Goal: Task Accomplishment & Management: Use online tool/utility

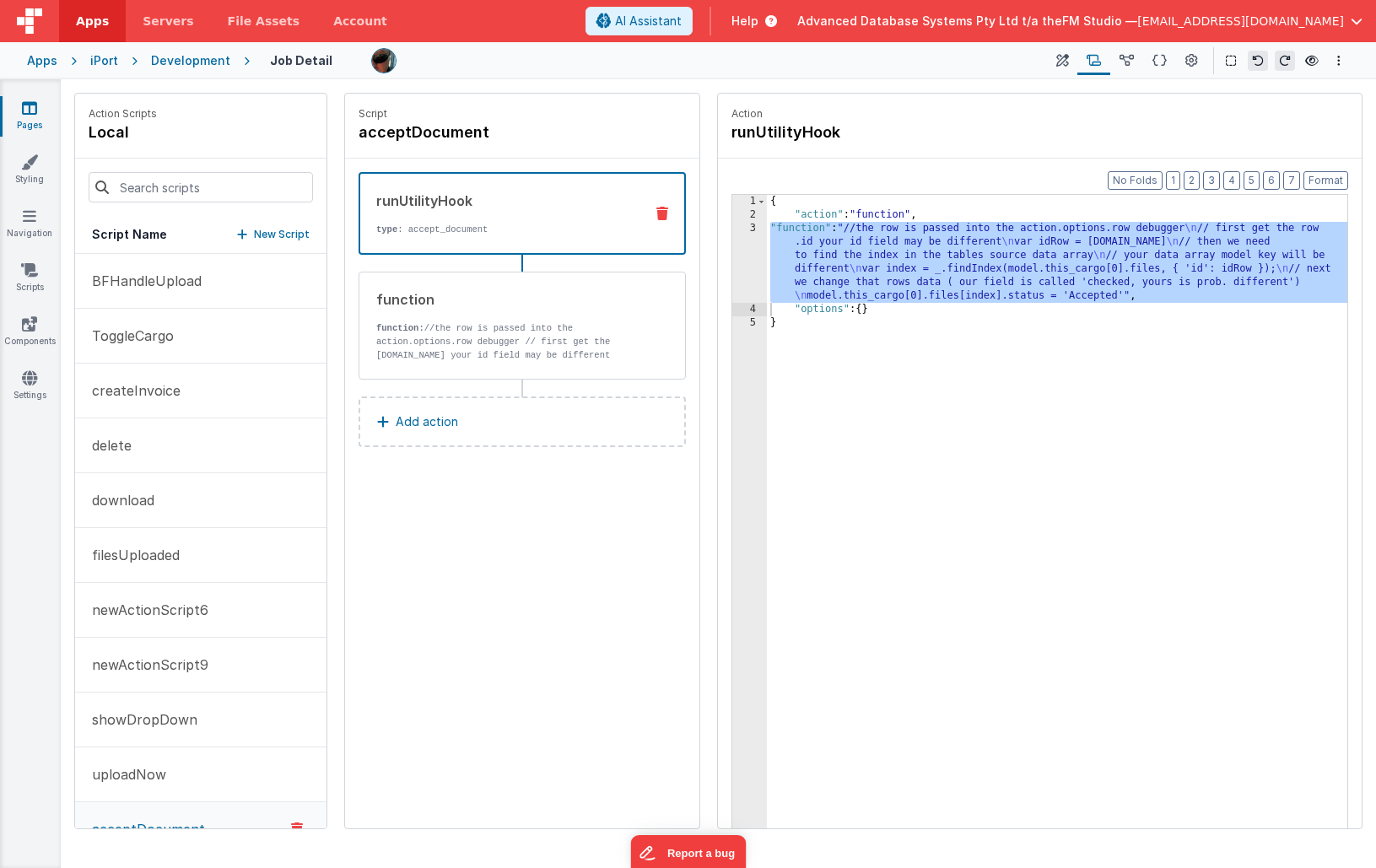
click at [570, 195] on div "runUtilityHook" at bounding box center [503, 200] width 254 height 20
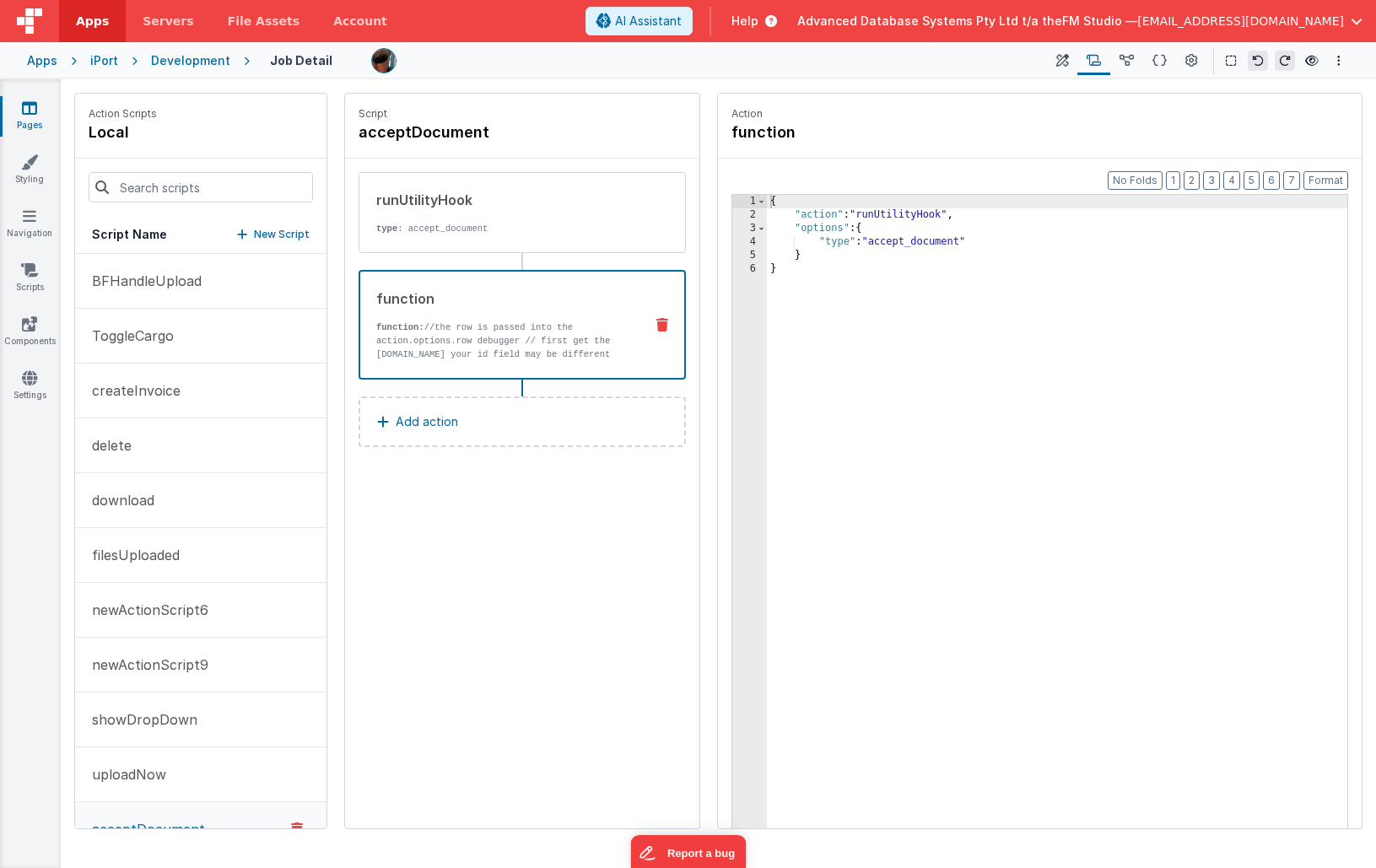
click at [566, 326] on p "function: //the row is passed into the action.options.row debugger // first get…" at bounding box center [503, 408] width 254 height 175
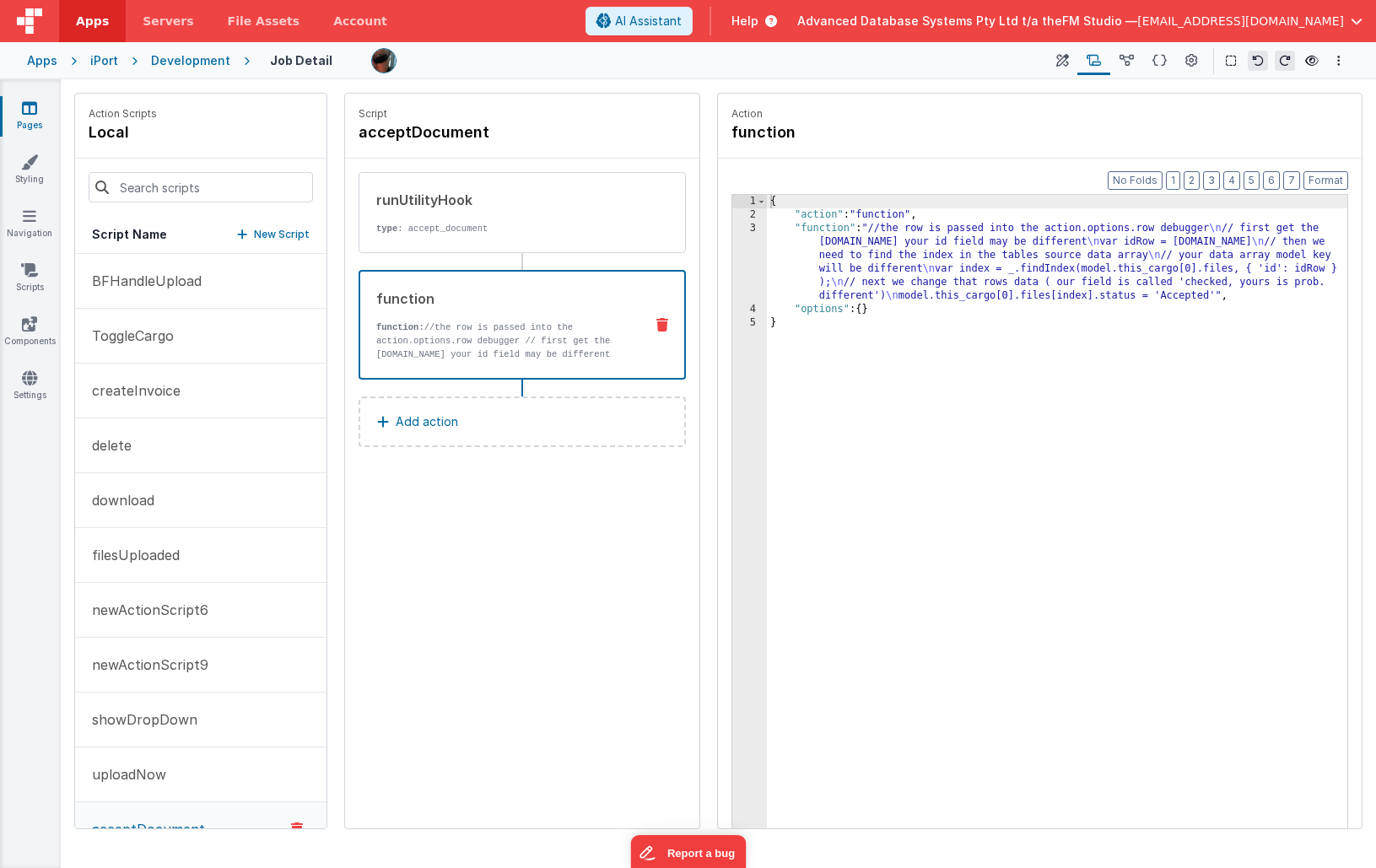
click at [942, 236] on div "{ "action" : "function" , "function" : "//the row is passed into the action.opt…" at bounding box center [1057, 551] width 580 height 713
click at [756, 258] on div "3" at bounding box center [749, 263] width 35 height 81
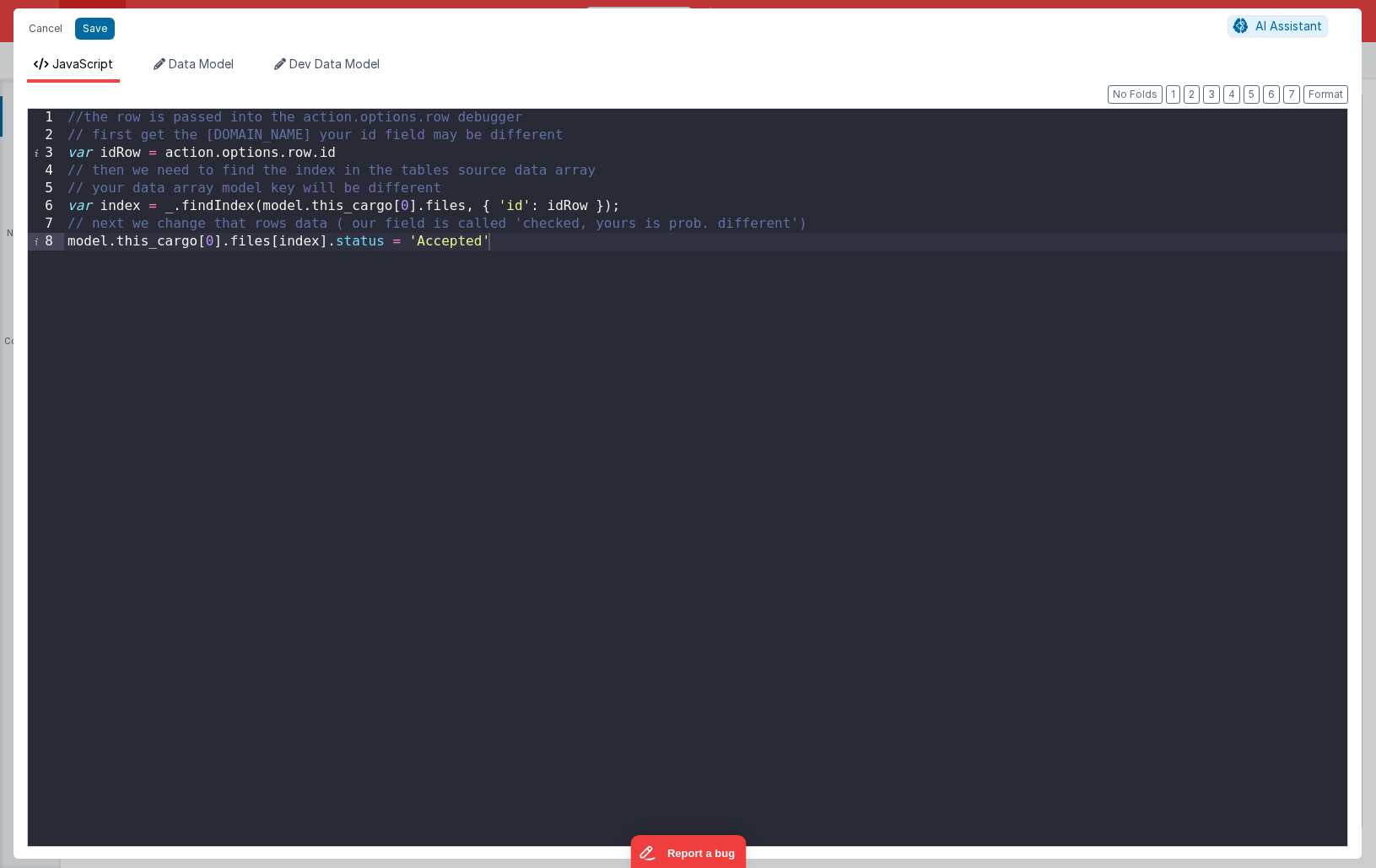
click at [503, 266] on div "//the row is passed into the action.options.row debugger // first get the [DOMA…" at bounding box center [705, 495] width 1283 height 772
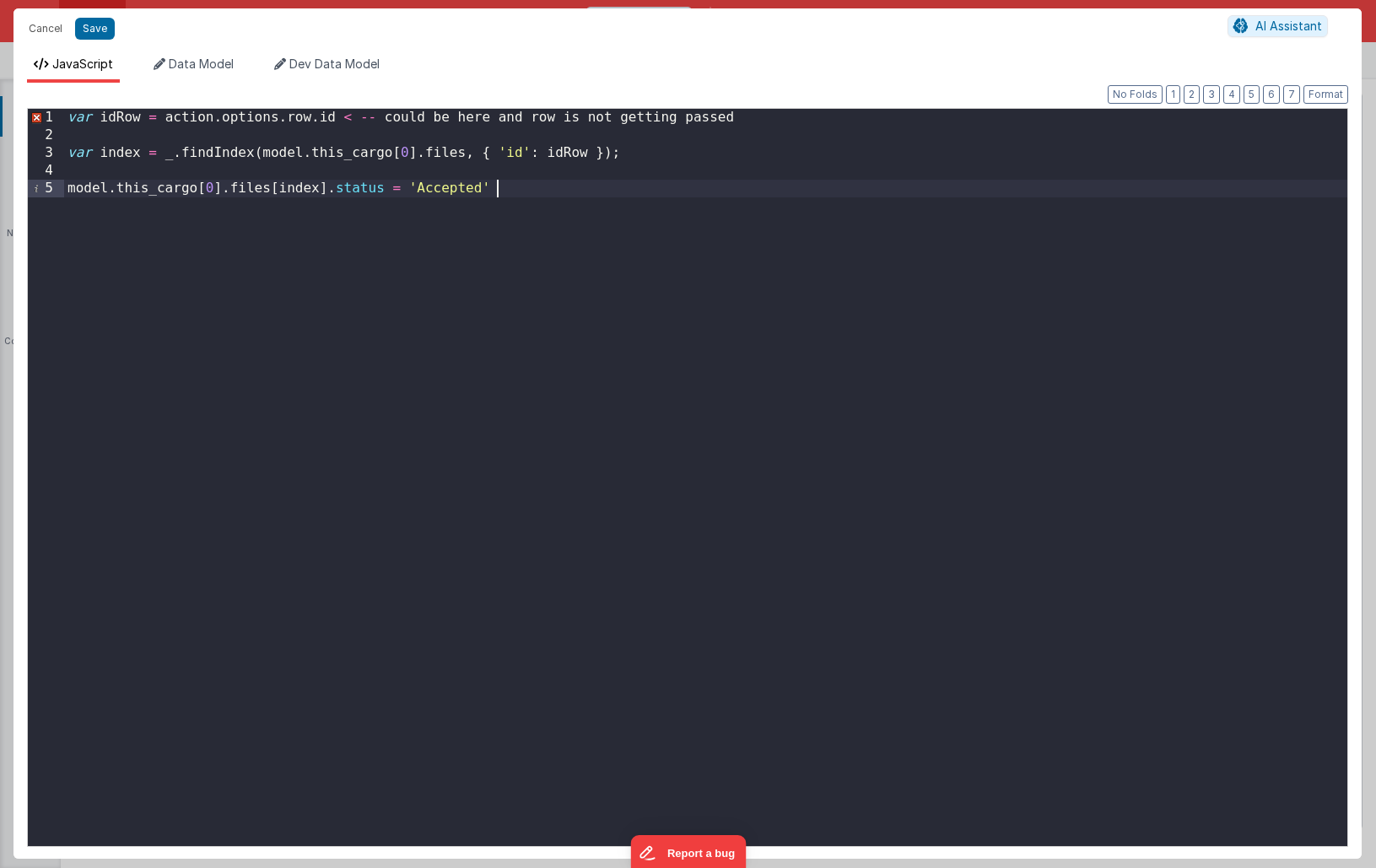
click at [195, 137] on div "var idRow = action . options . row . id < -- could be here and row is not getti…" at bounding box center [705, 495] width 1283 height 772
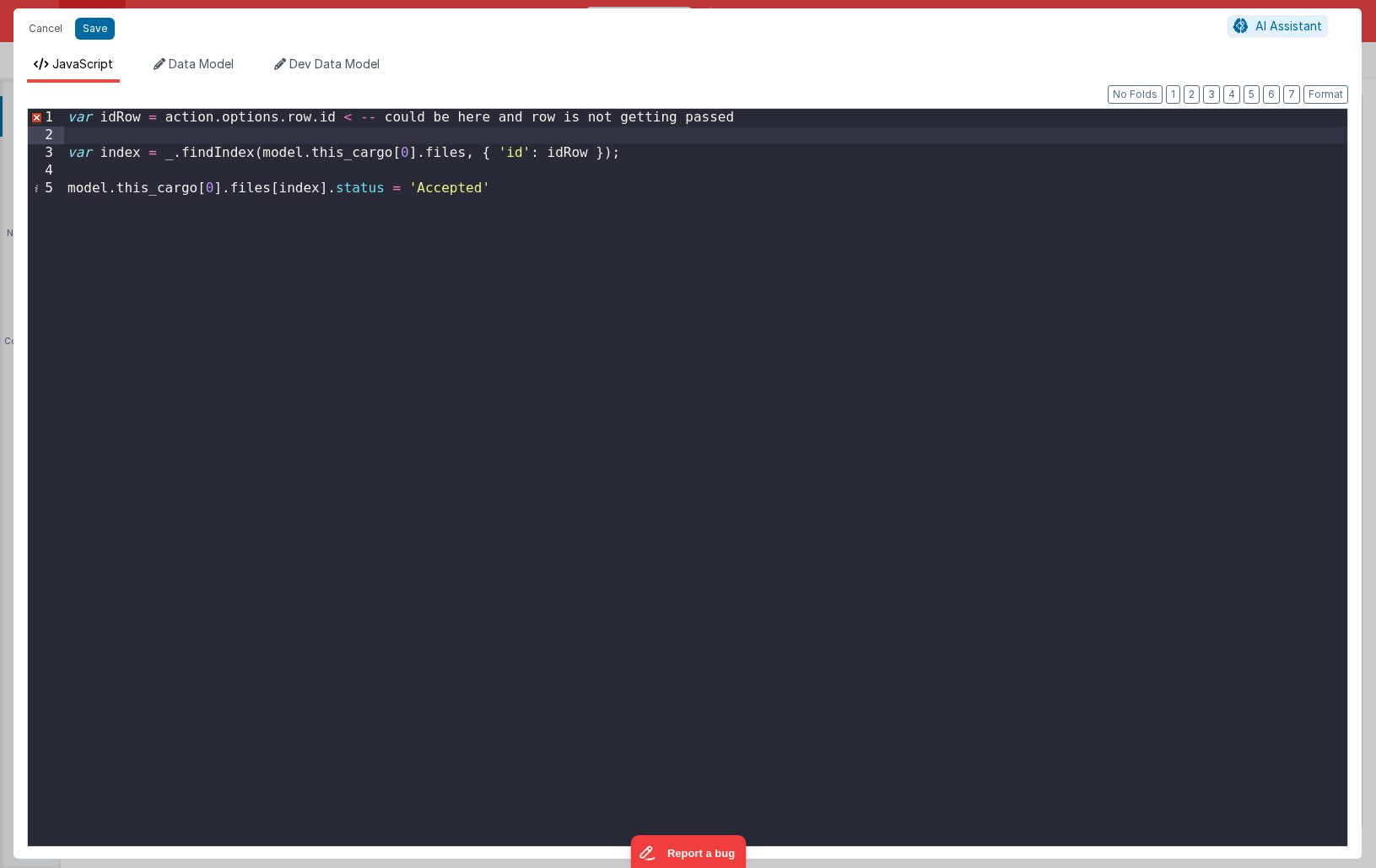
click at [344, 121] on div "var idRow = action . options . row . id < -- could be here and row is not getti…" at bounding box center [705, 495] width 1283 height 772
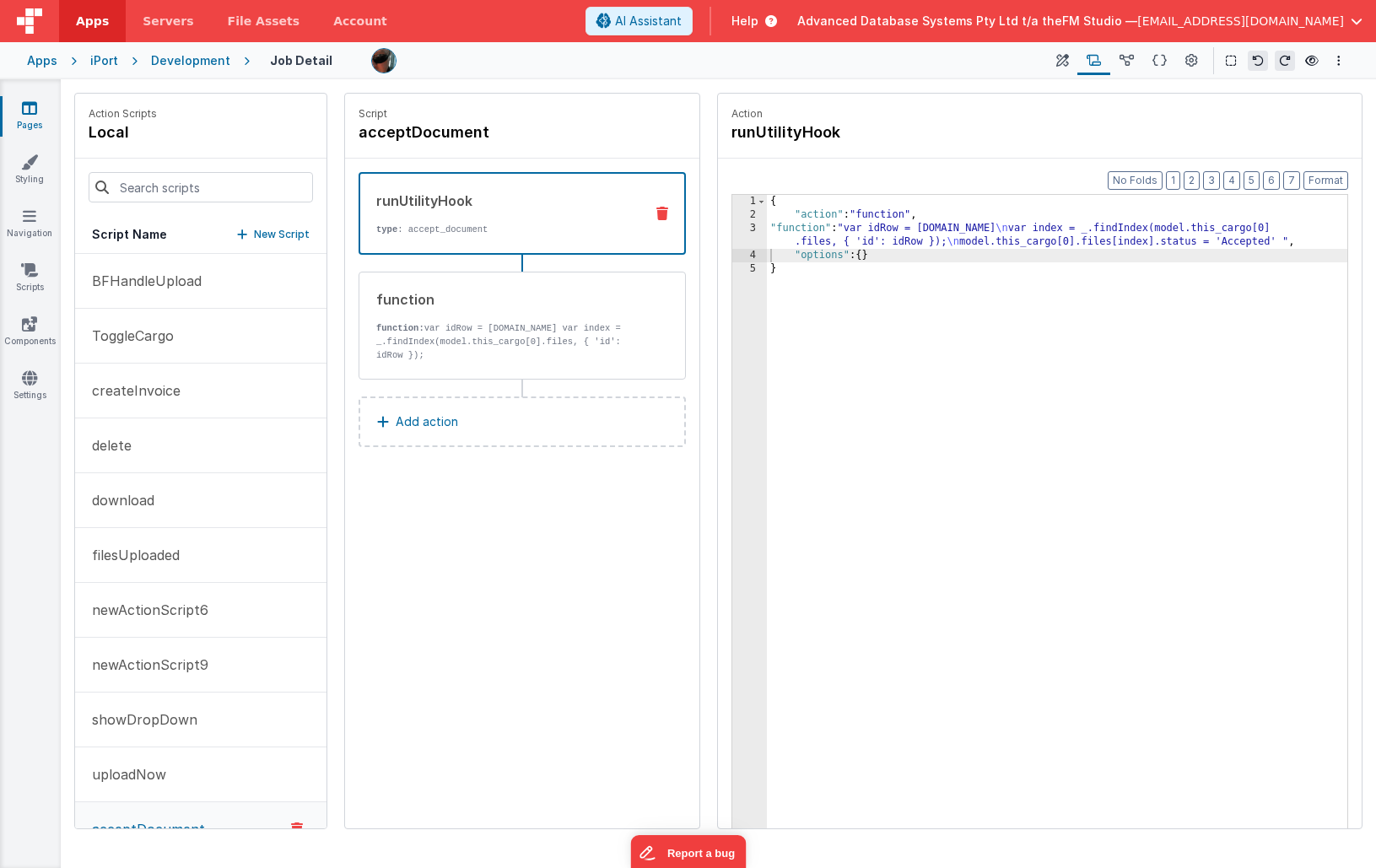
click at [662, 207] on icon at bounding box center [662, 213] width 12 height 13
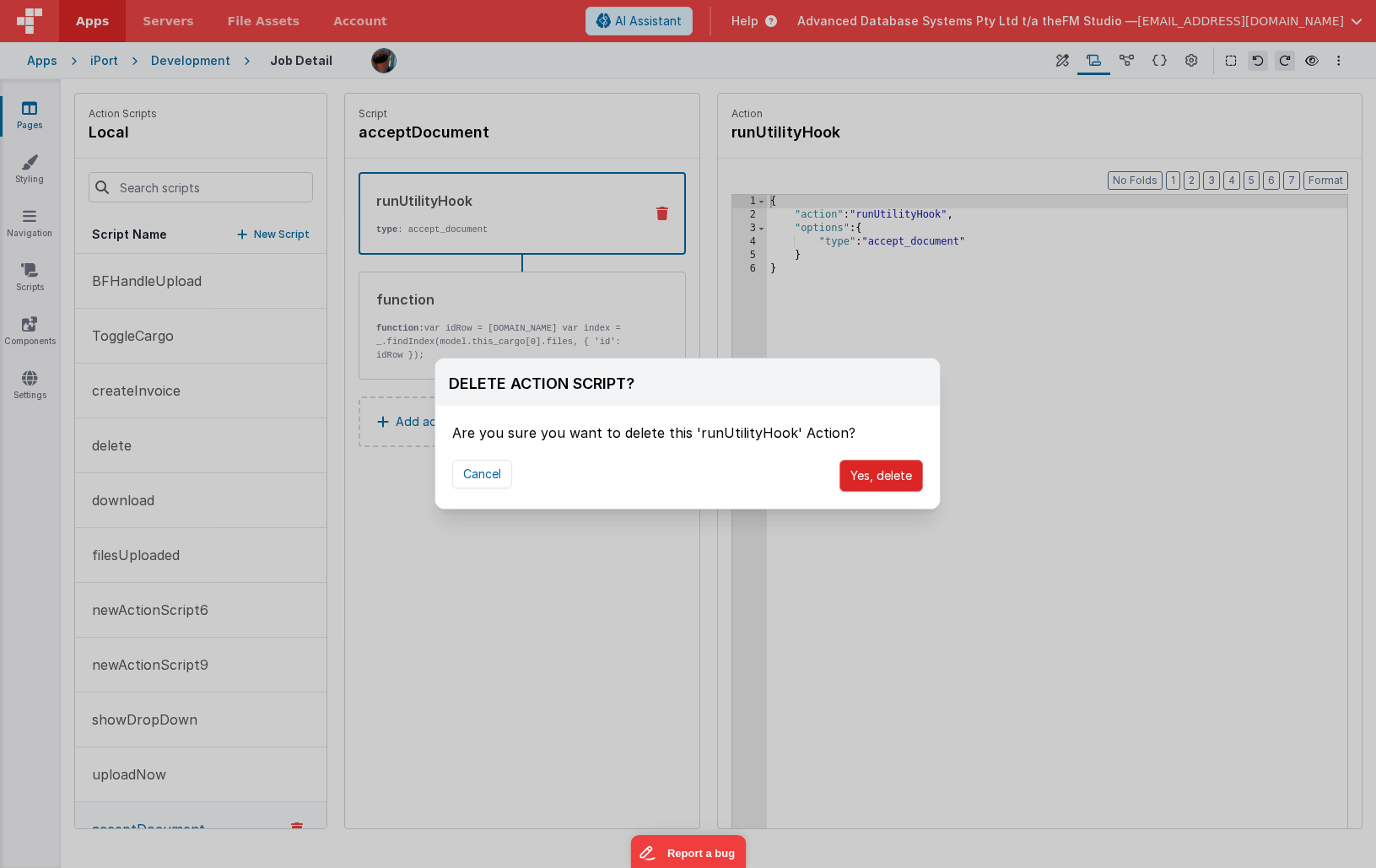
click at [894, 477] on button "Yes, delete" at bounding box center [881, 476] width 83 height 32
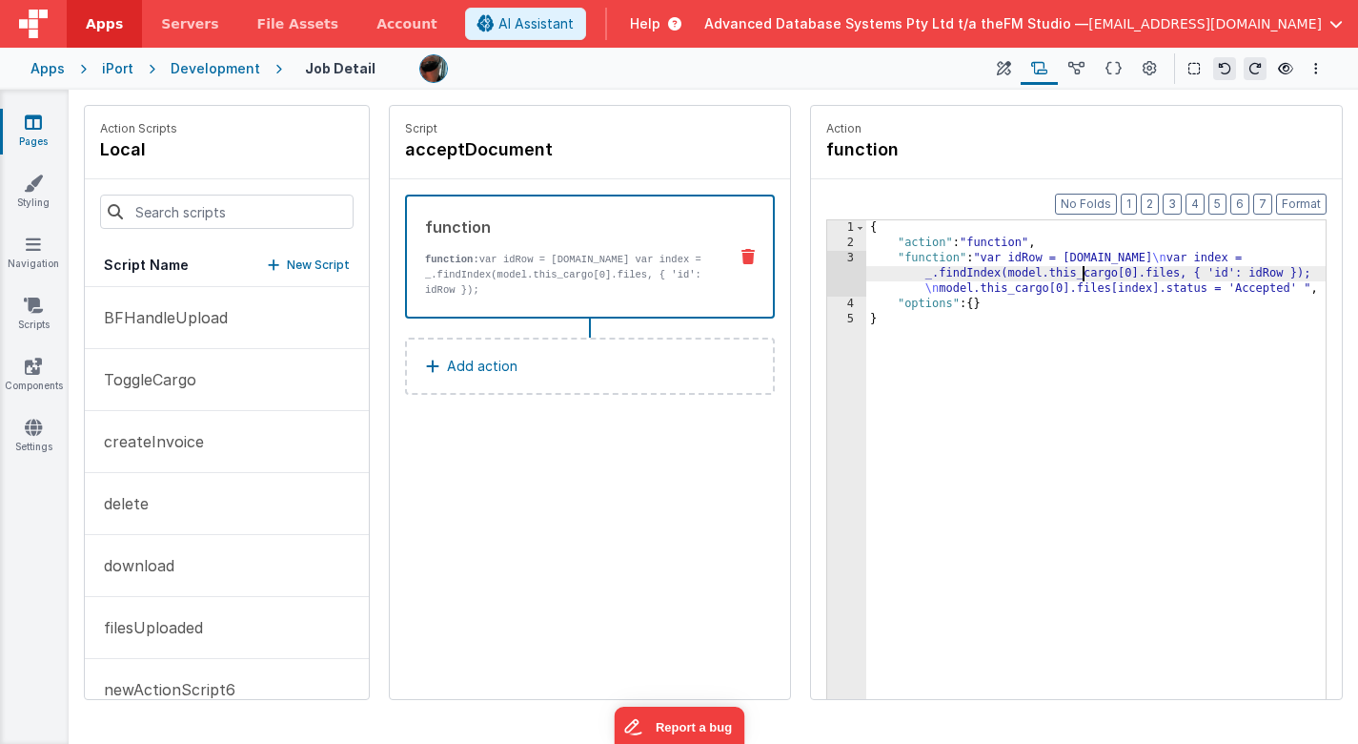
click at [1081, 277] on div "{ "action" : "function" , "function" : "var idRow = [DOMAIN_NAME] \n var index …" at bounding box center [1097, 504] width 460 height 568
click at [838, 275] on div "3" at bounding box center [846, 274] width 39 height 46
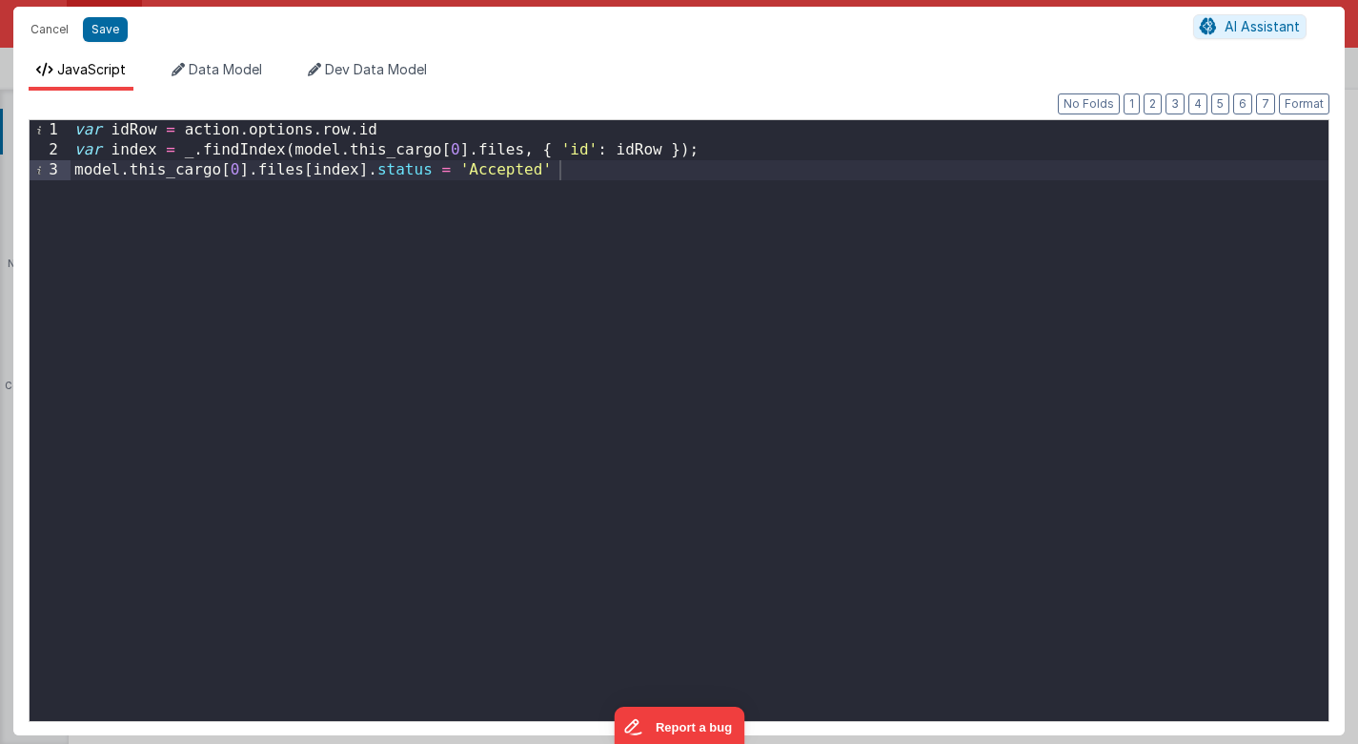
click at [415, 135] on div "var idRow = action . options . row . id var index = _ . findIndex ( model . thi…" at bounding box center [700, 440] width 1258 height 641
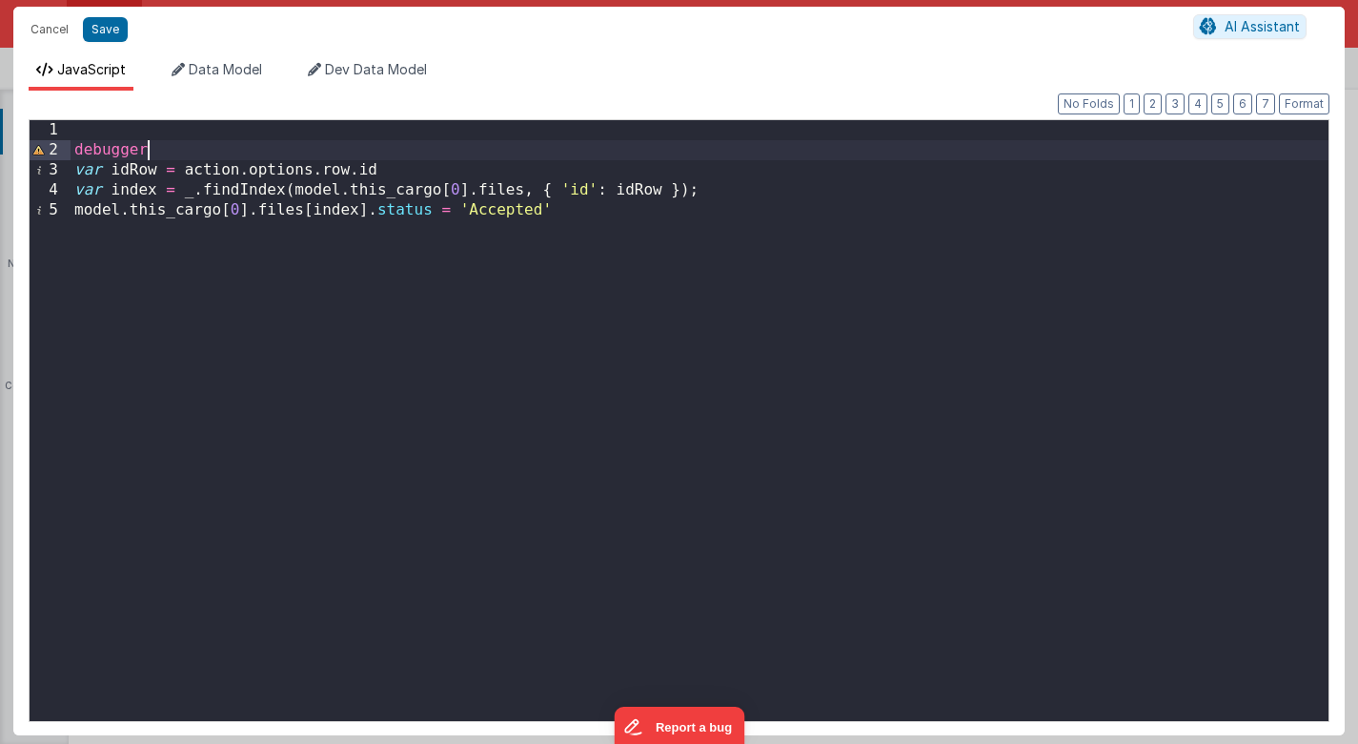
click at [445, 139] on div "debugger var idRow = action . options . row . id var index = _ . findIndex ( mo…" at bounding box center [700, 440] width 1258 height 641
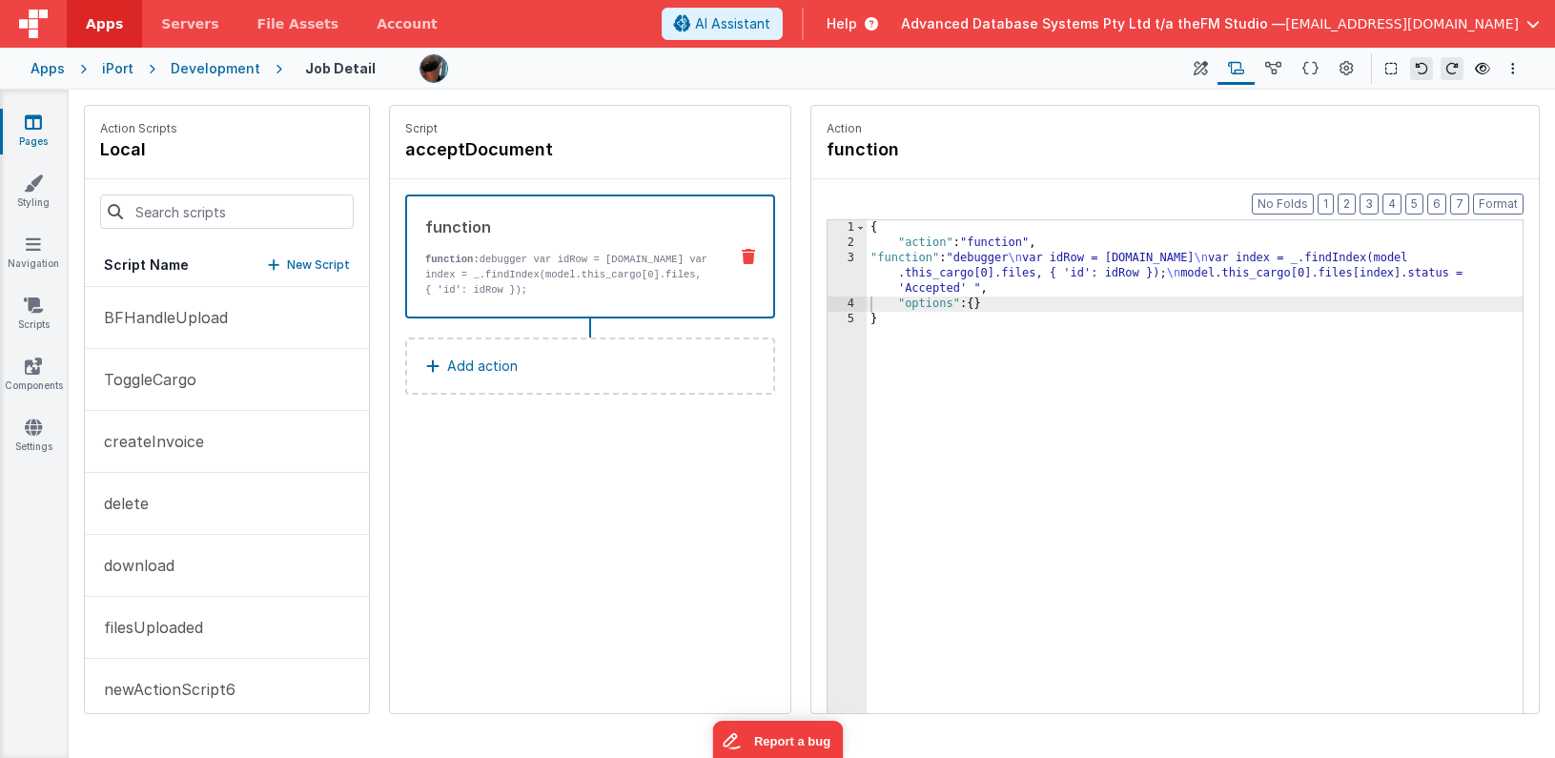
click at [36, 125] on icon at bounding box center [33, 121] width 17 height 19
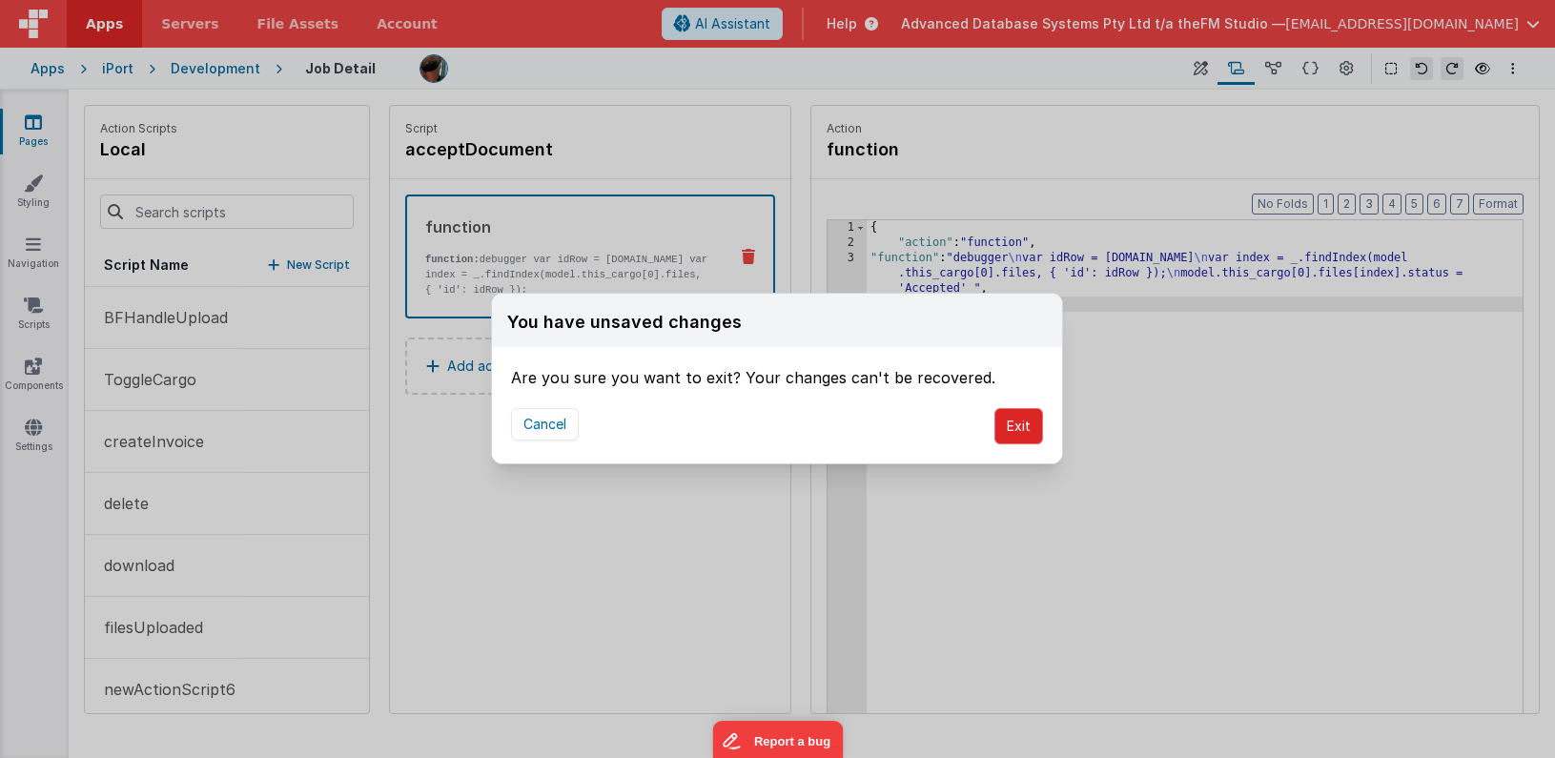
click at [1010, 420] on button "Exit" at bounding box center [1018, 426] width 49 height 36
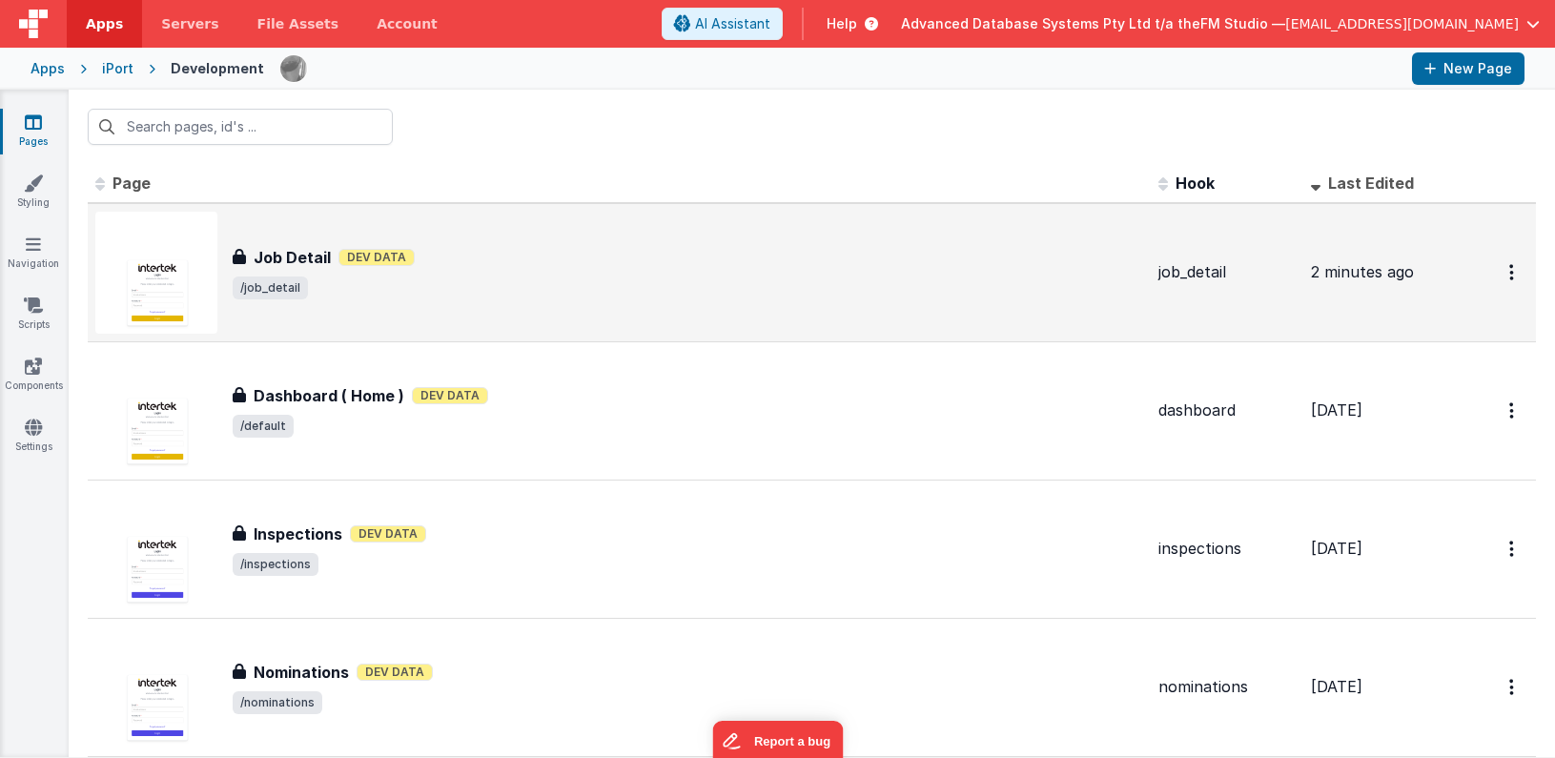
click at [283, 252] on h3 "Job Detail" at bounding box center [292, 257] width 77 height 23
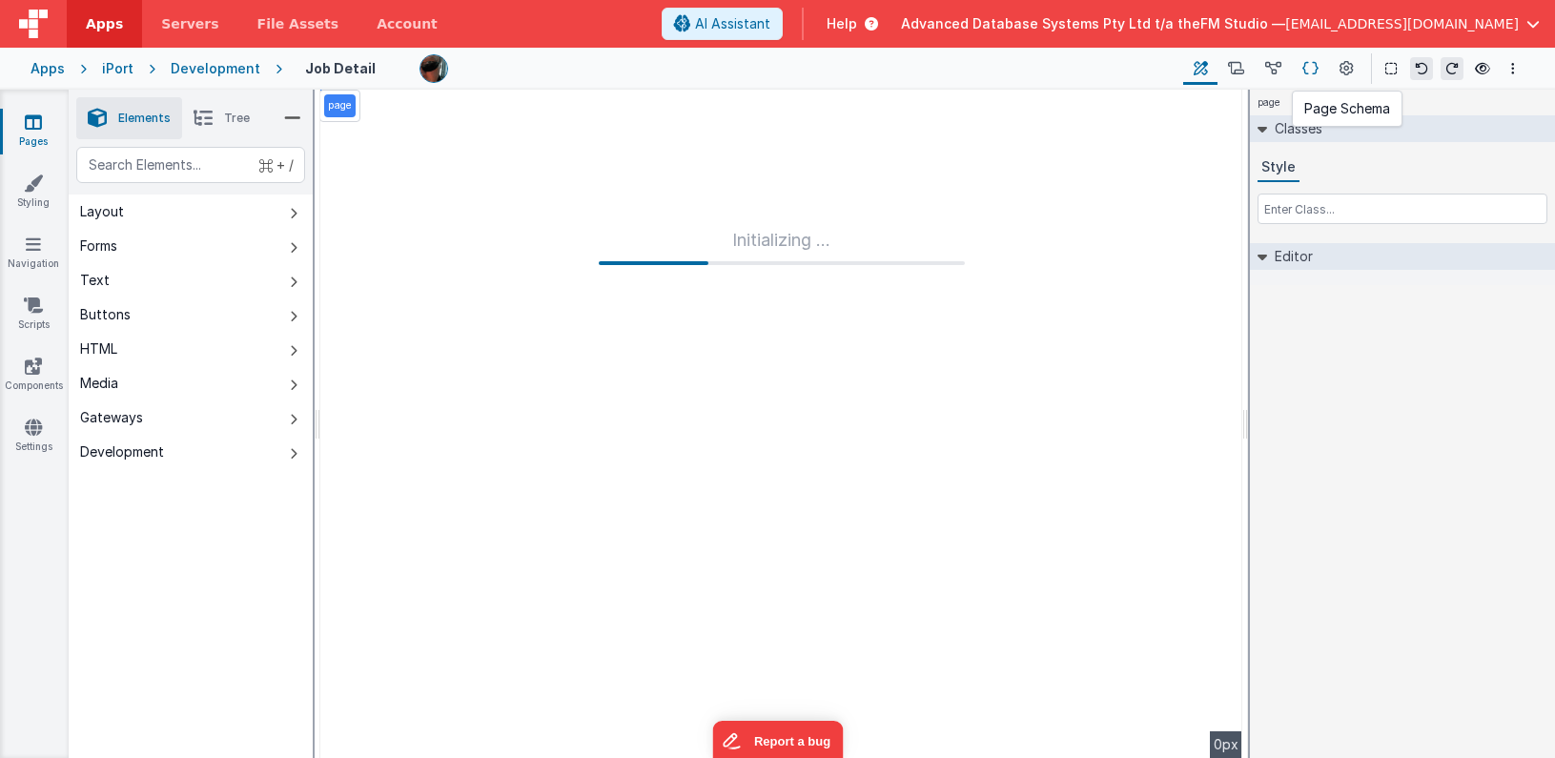
click at [1305, 72] on icon at bounding box center [1310, 69] width 16 height 20
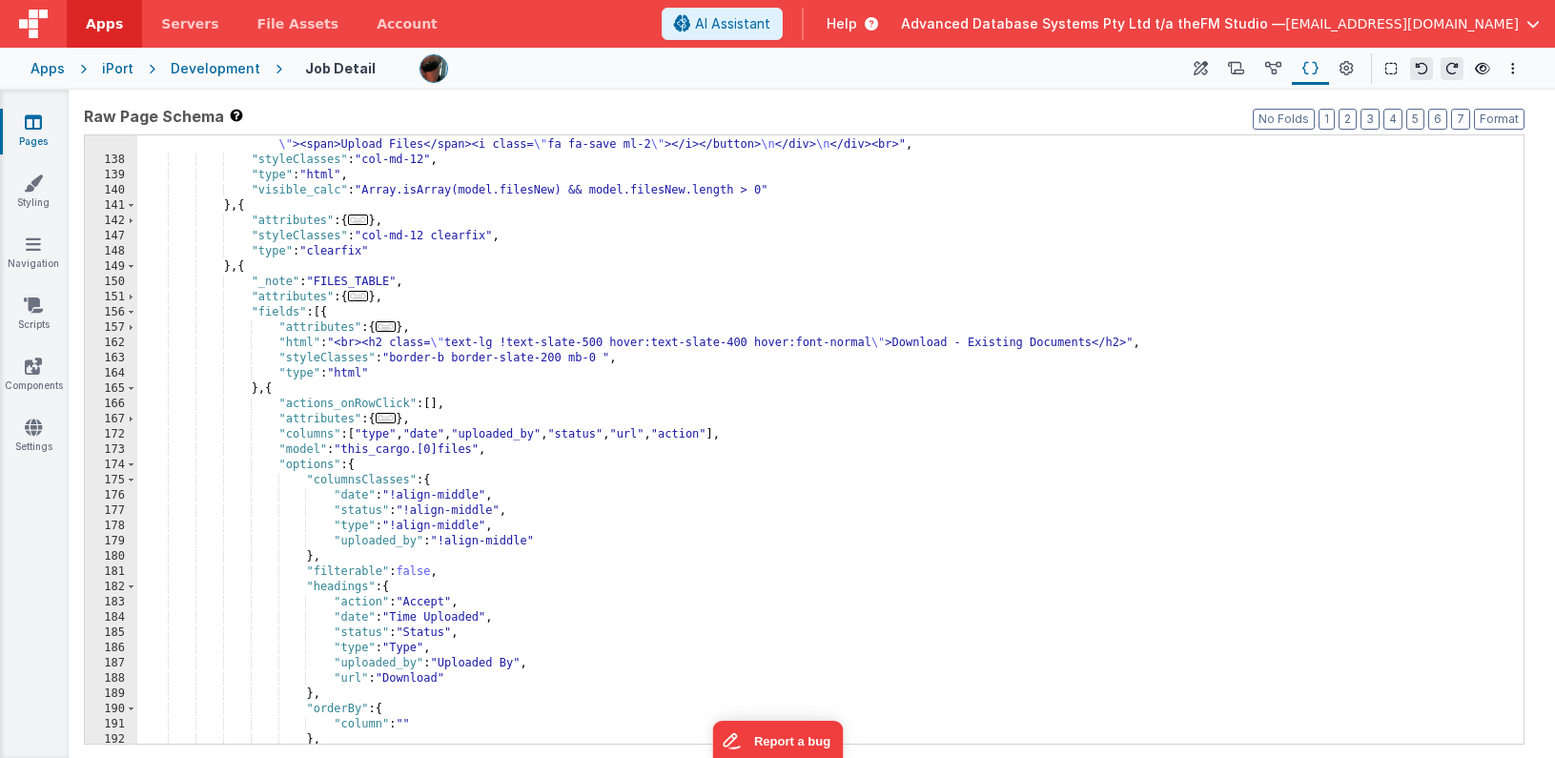
scroll to position [2597, 0]
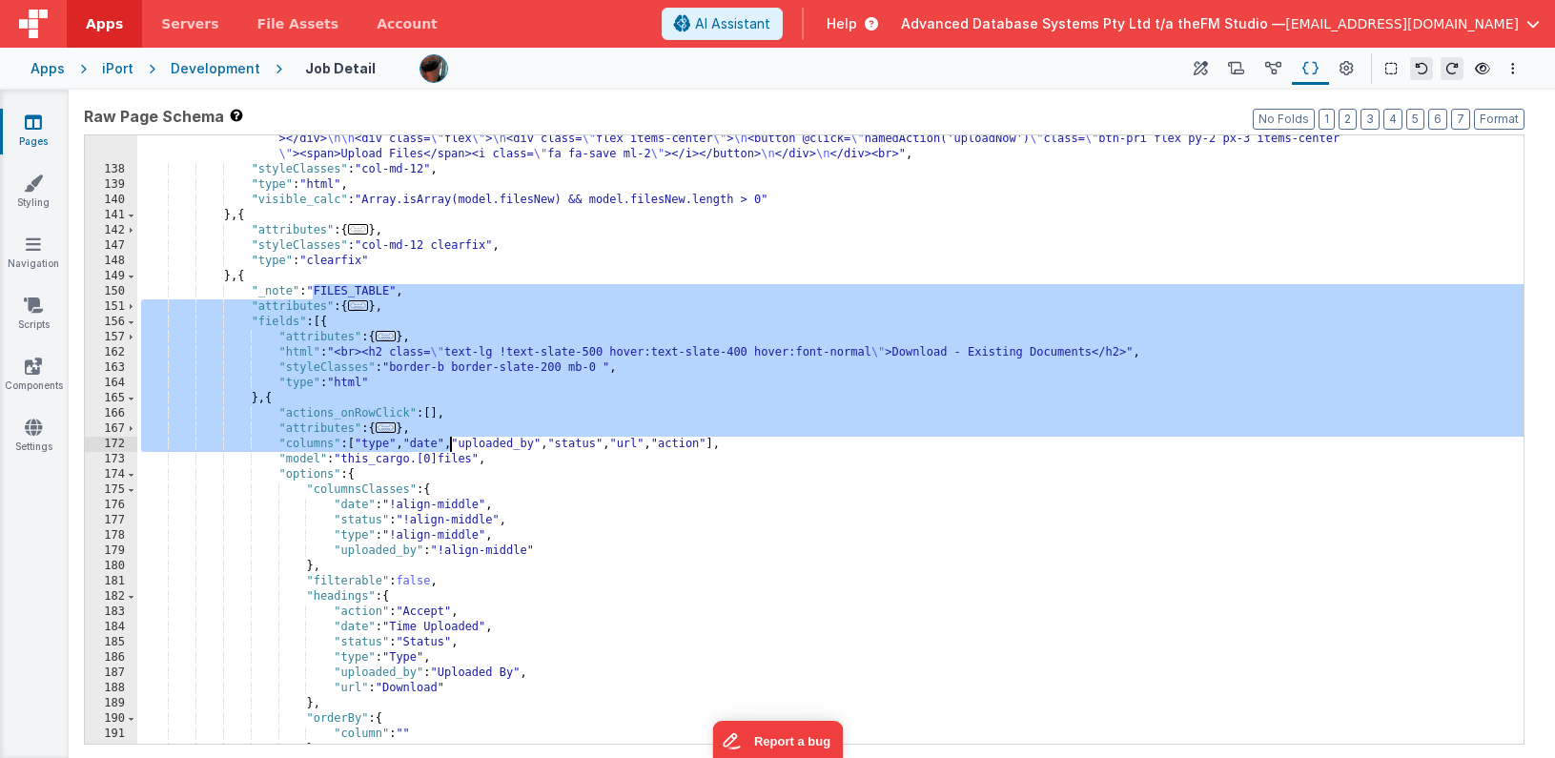
drag, startPoint x: 312, startPoint y: 290, endPoint x: 454, endPoint y: 454, distance: 216.9
click at [454, 454] on div ""html" : " <h3><strong>Files To Upload:</strong></h3> \n <div v-for= \" (asset,…" at bounding box center [830, 359] width 1386 height 852
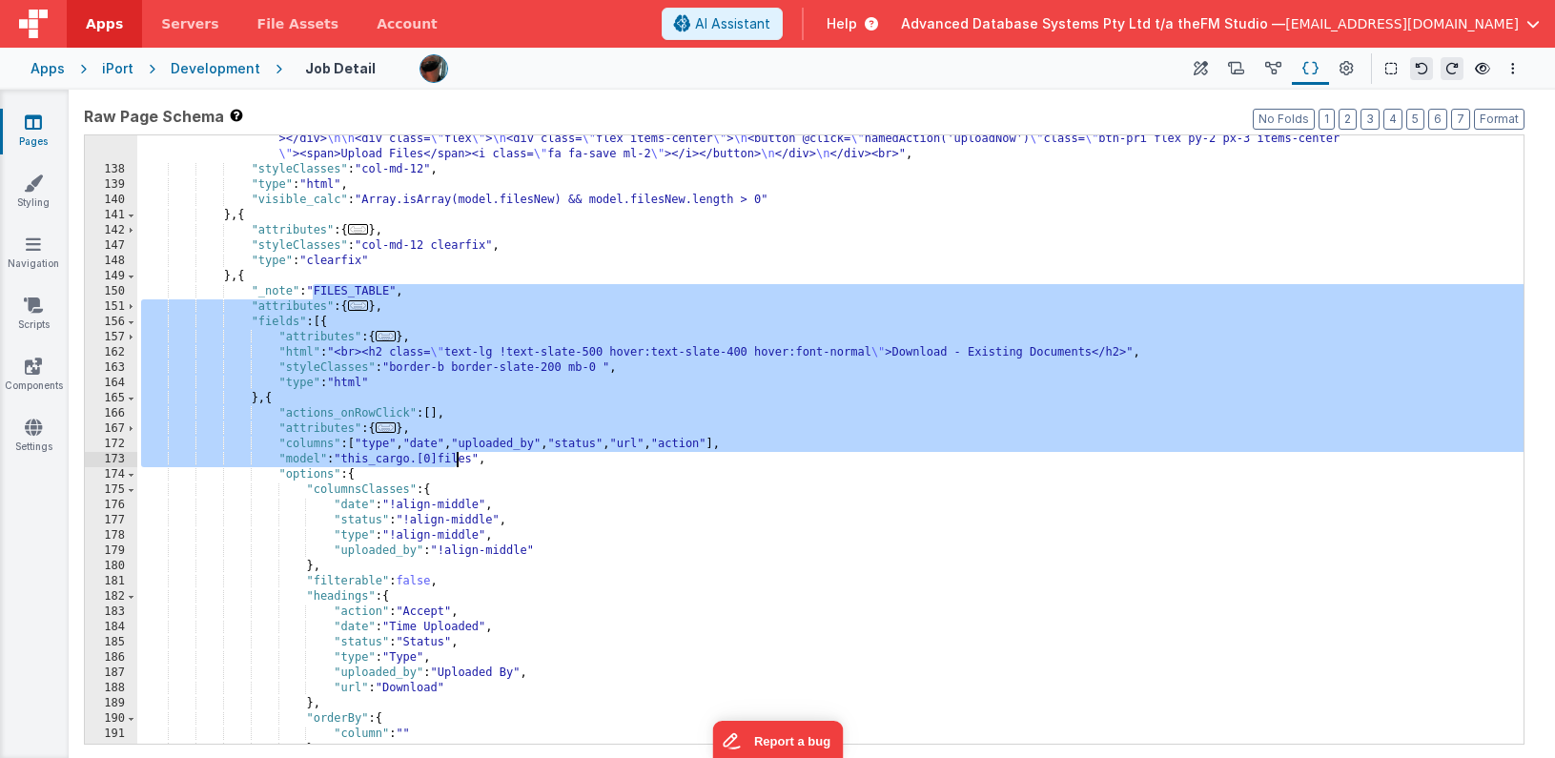
click at [475, 556] on div ""html" : " <h3><strong>Files To Upload:</strong></h3> \n <div v-for= \" (asset,…" at bounding box center [830, 359] width 1386 height 852
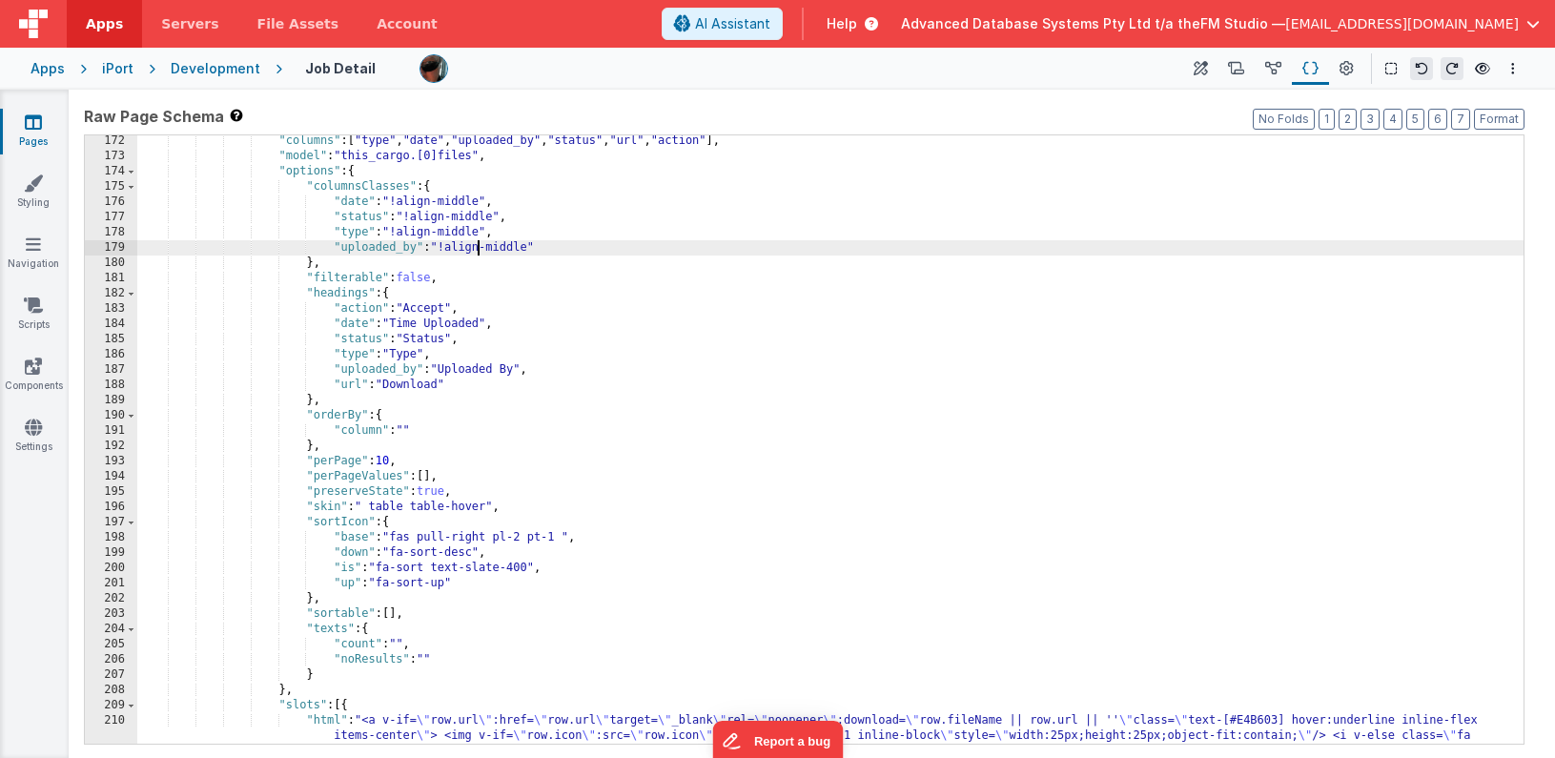
scroll to position [2967, 0]
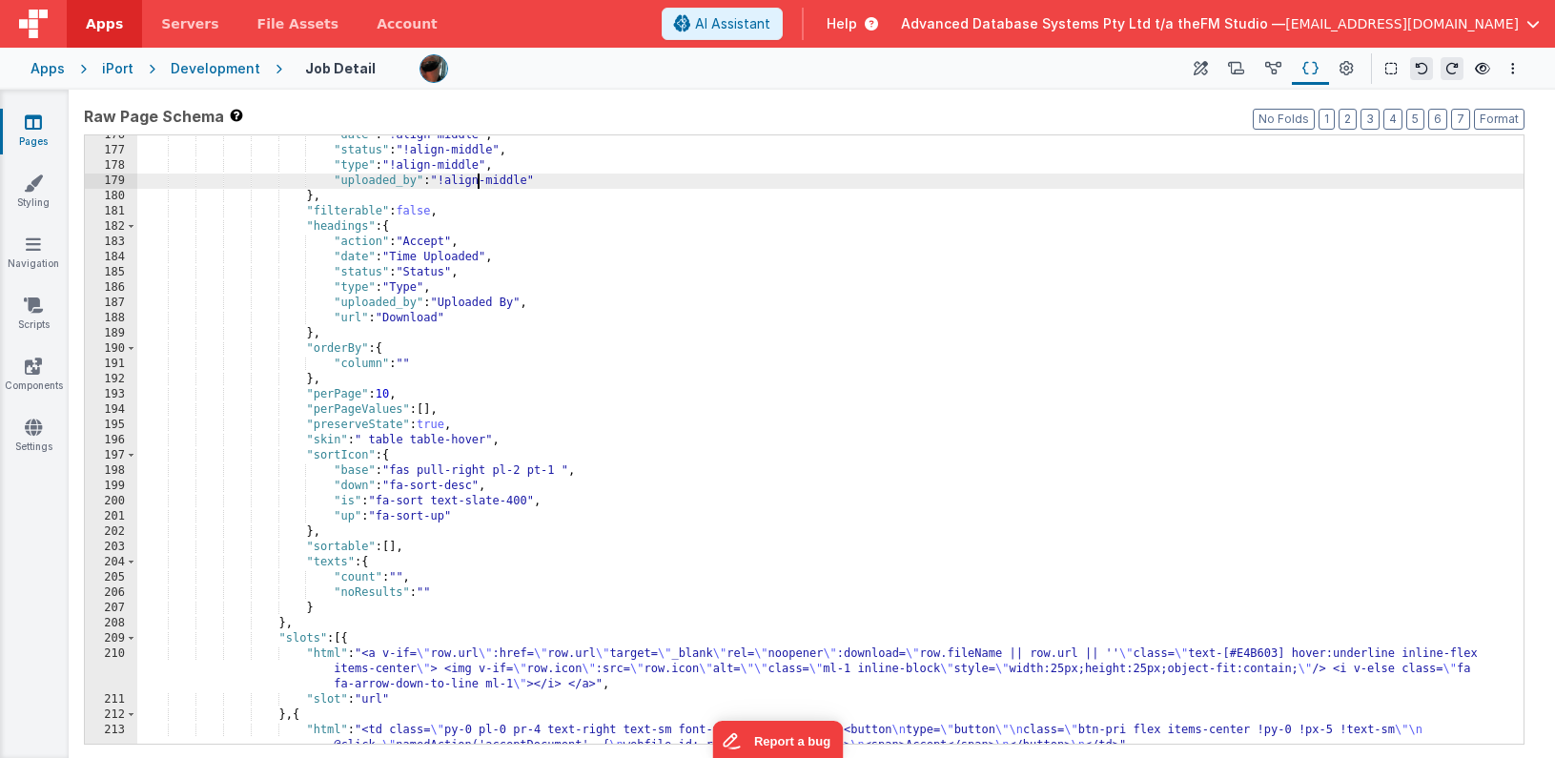
click at [467, 633] on div ""date" : "!align-middle" , "status" : "!align-middle" , "type" : "!align-middle…" at bounding box center [830, 455] width 1386 height 654
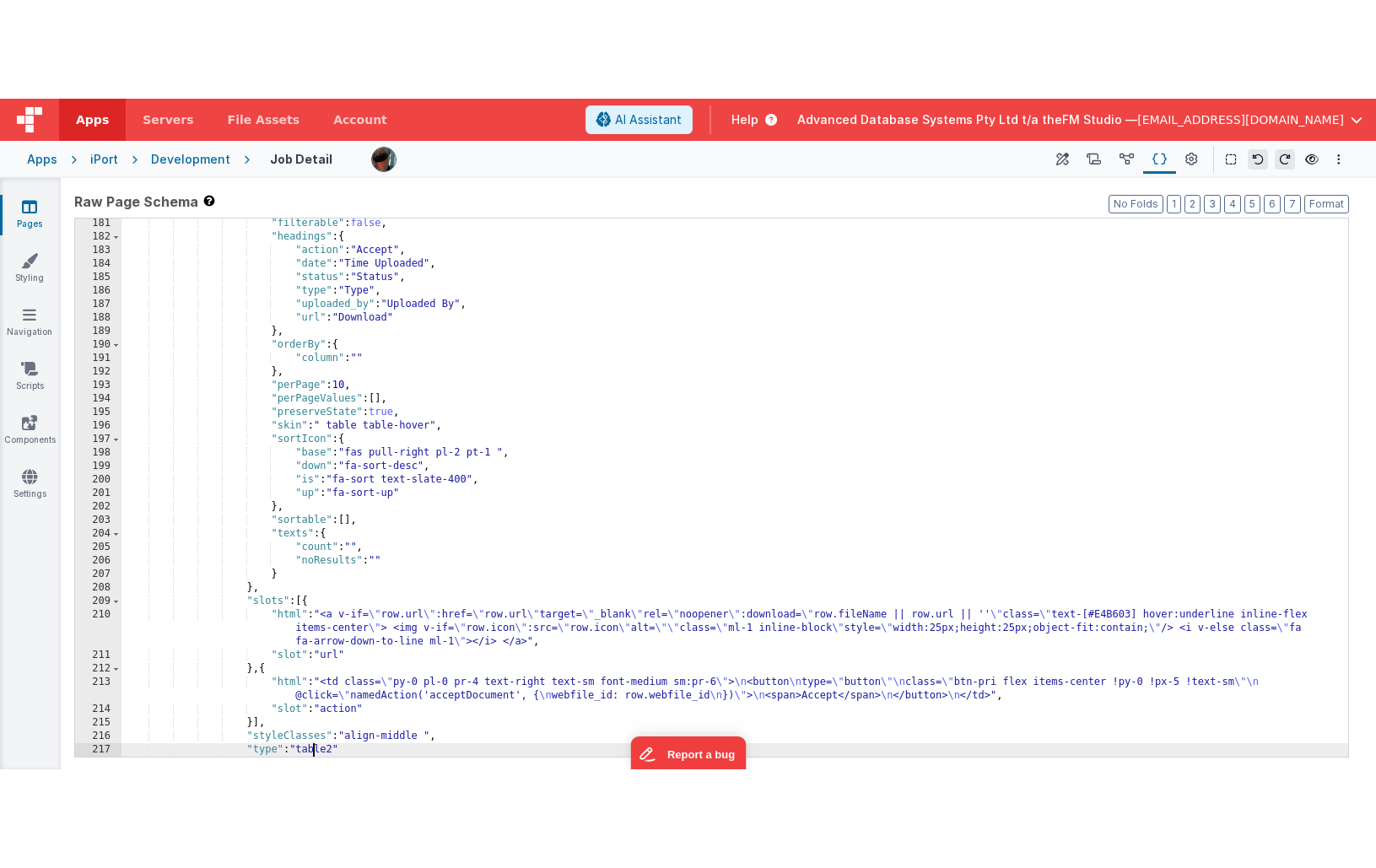
scroll to position [2701, 0]
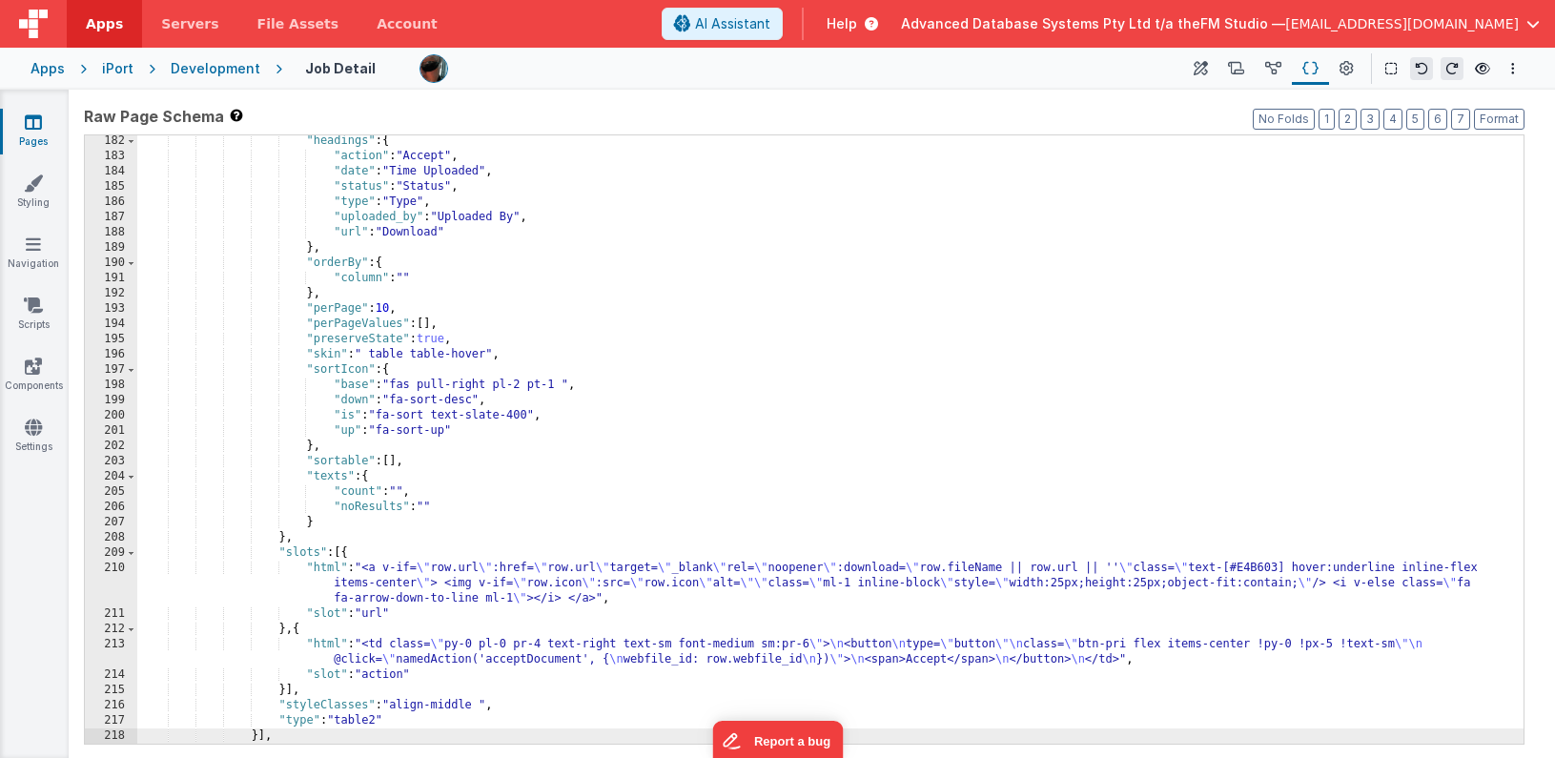
click at [521, 647] on div ""headings" : { "action" : "Accept" , "date" : "Time Uploaded" , "status" : "Sta…" at bounding box center [830, 452] width 1386 height 639
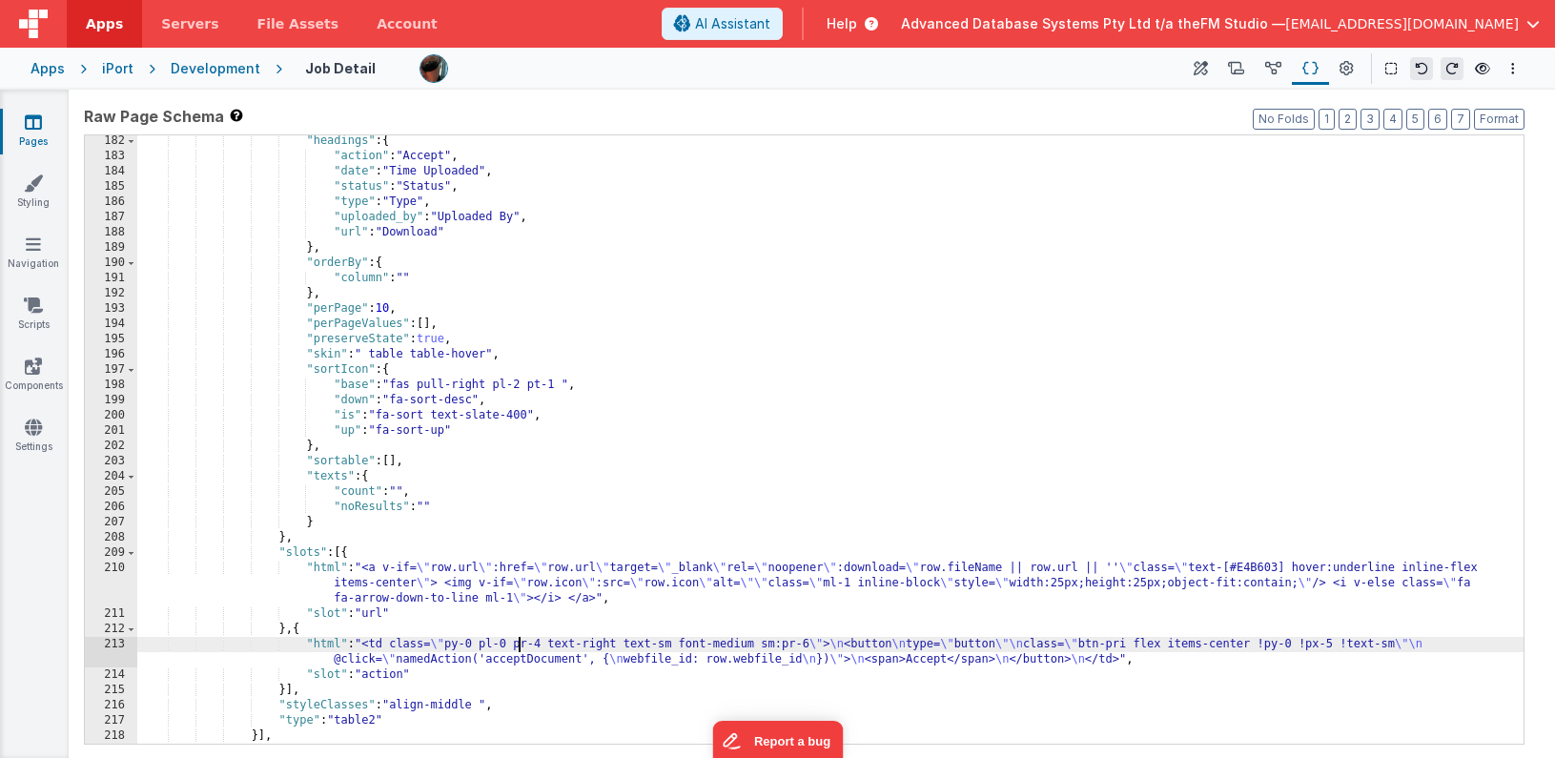
click at [102, 652] on div "213" at bounding box center [111, 652] width 52 height 31
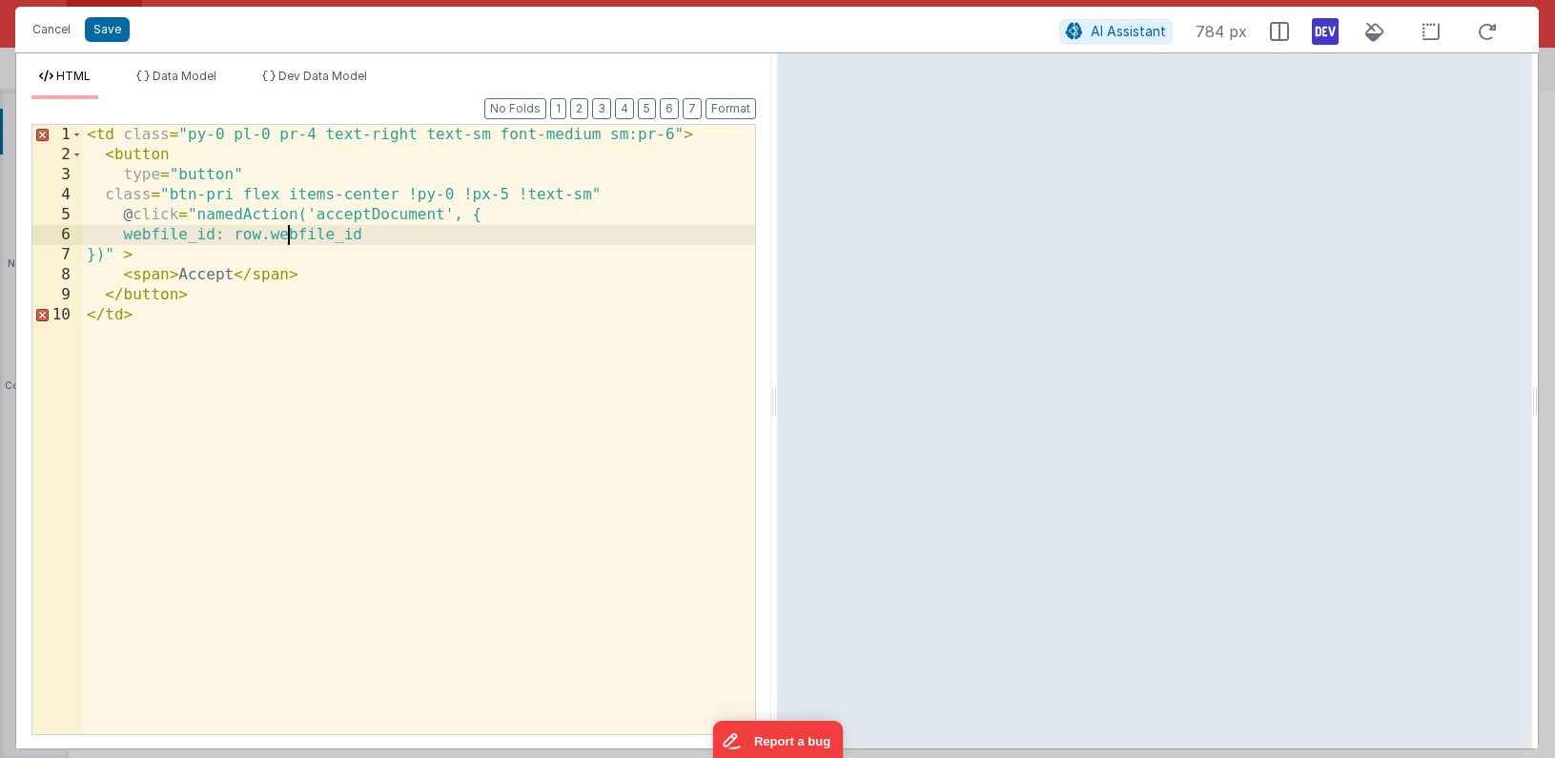
click at [289, 234] on div "< td class = "py-0 pl-0 pr-4 text-right text-sm font-medium sm:pr-6" > < button…" at bounding box center [419, 449] width 672 height 649
drag, startPoint x: 380, startPoint y: 235, endPoint x: 135, endPoint y: 235, distance: 245.0
click at [135, 235] on div "< td class = "py-0 pl-0 pr-4 text-right text-sm font-medium sm:pr-6" > < button…" at bounding box center [419, 449] width 672 height 649
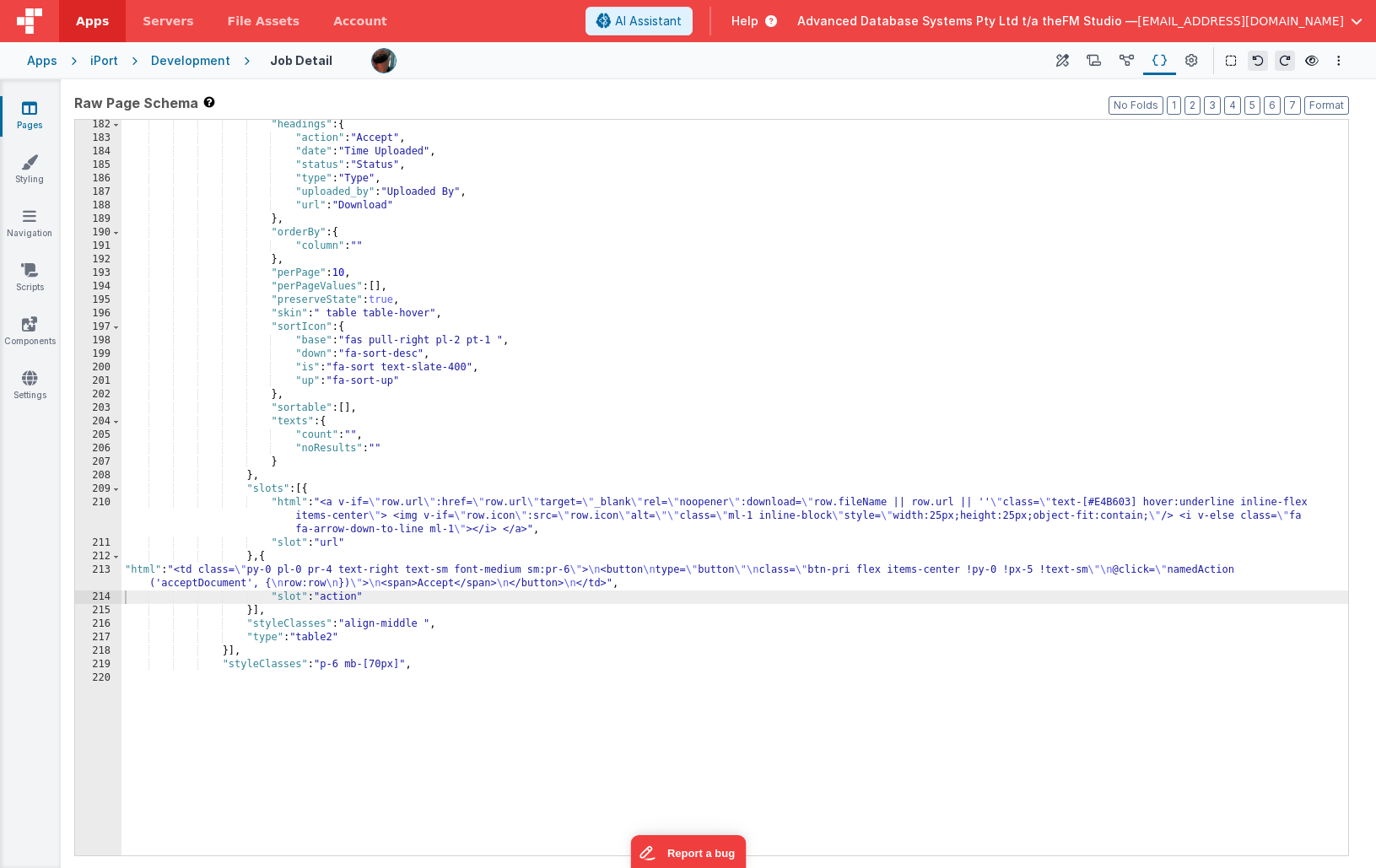
scroll to position [2639, 0]
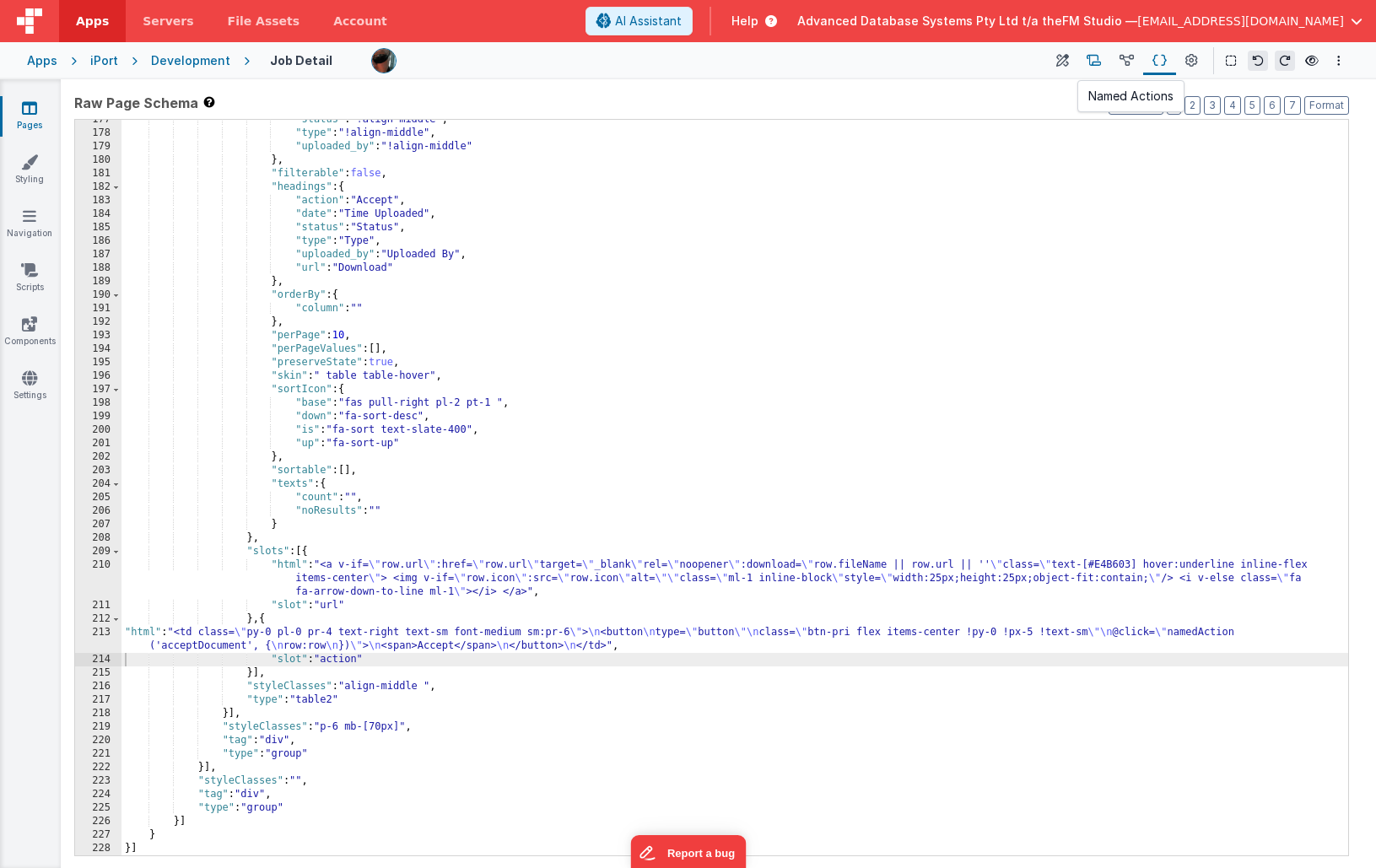
click at [1099, 64] on icon at bounding box center [1094, 61] width 14 height 18
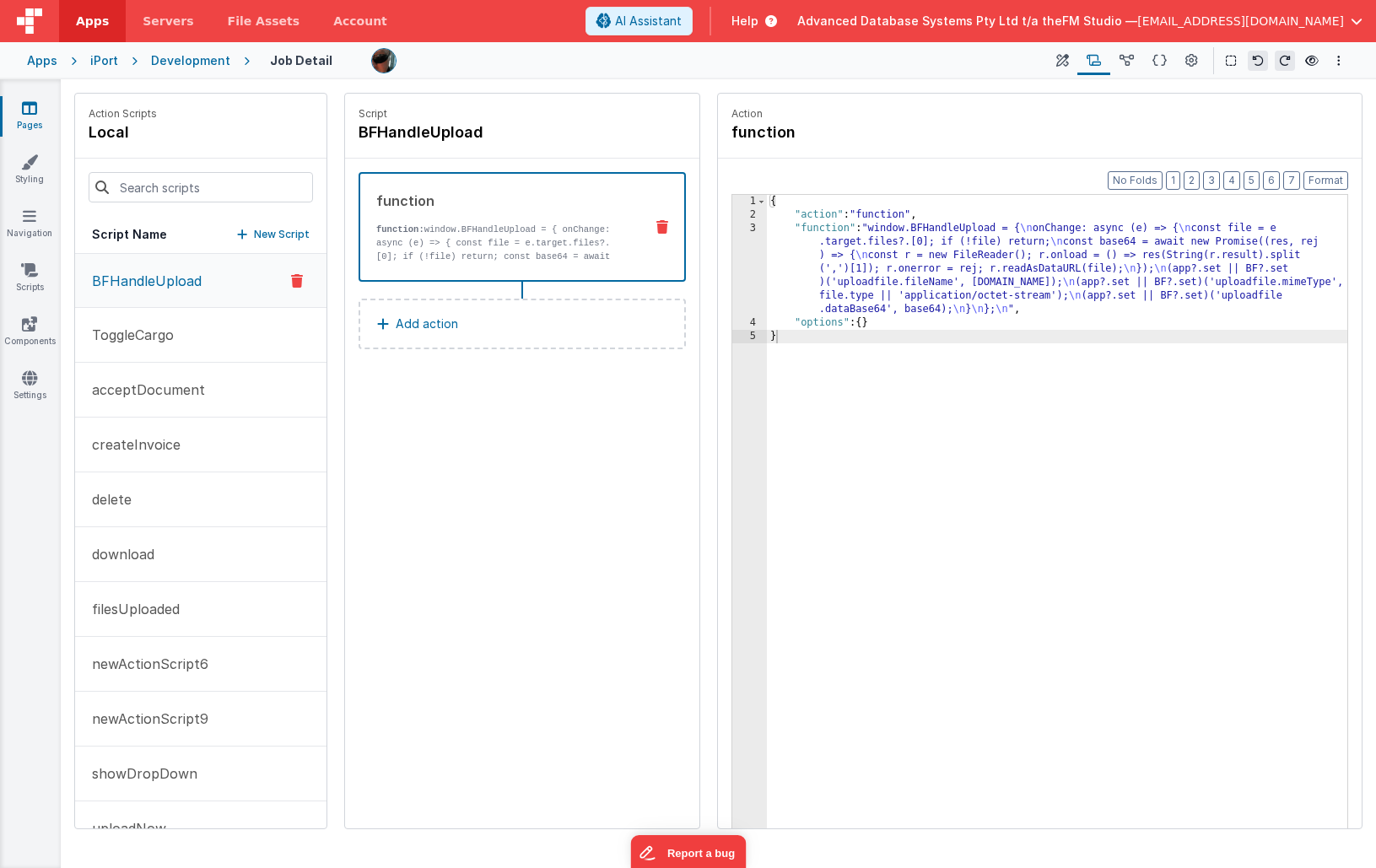
click at [412, 330] on p "Add action" at bounding box center [427, 324] width 63 height 20
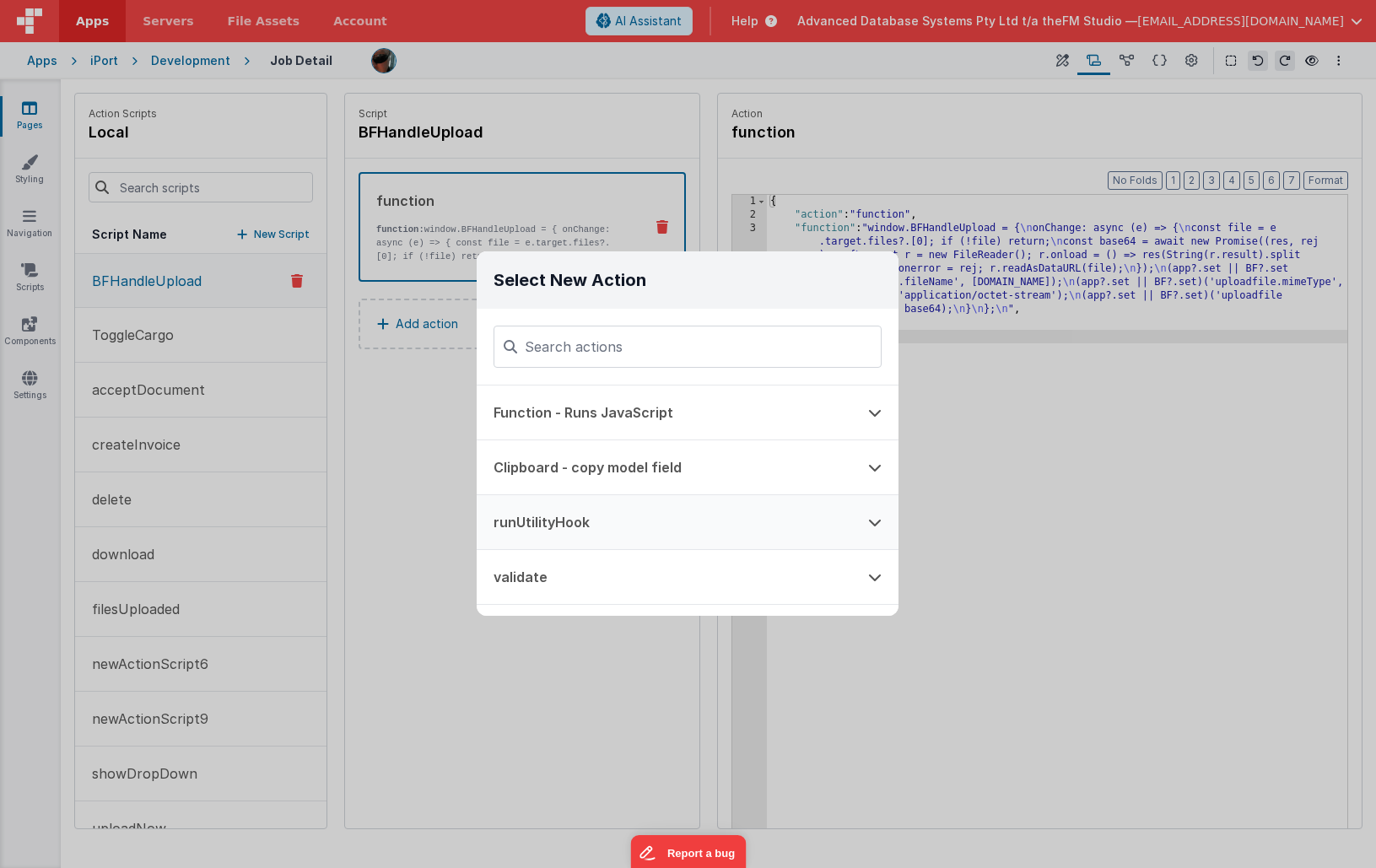
click at [594, 515] on button "runUtilityHook" at bounding box center [664, 522] width 374 height 54
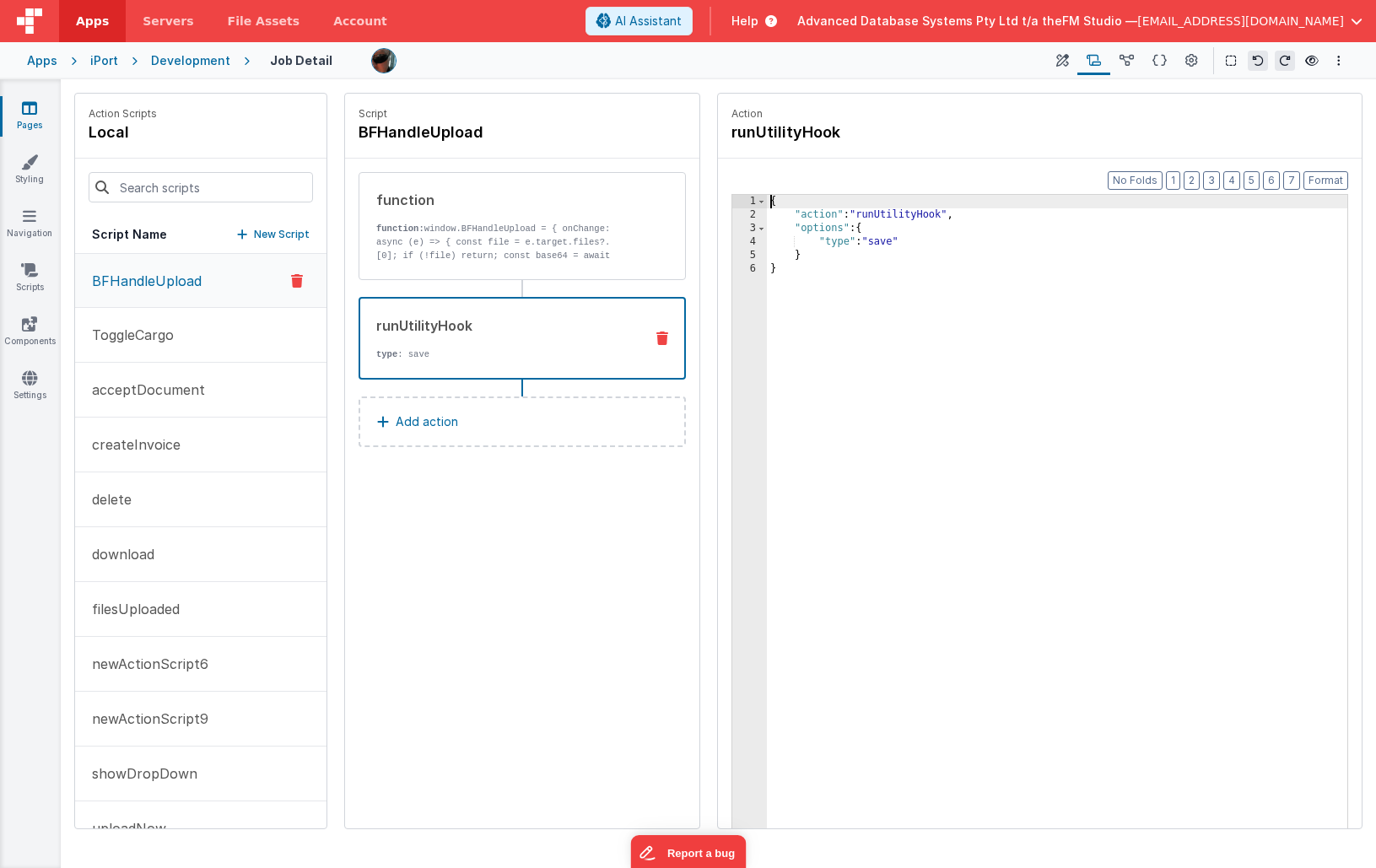
click at [885, 244] on div "{ "action" : "runUtilityHook" , "options" : { "type" : "save" } }" at bounding box center [1057, 551] width 580 height 713
click at [663, 331] on div "runUtilityHook type : dou" at bounding box center [522, 338] width 327 height 82
click at [659, 334] on icon at bounding box center [662, 338] width 12 height 13
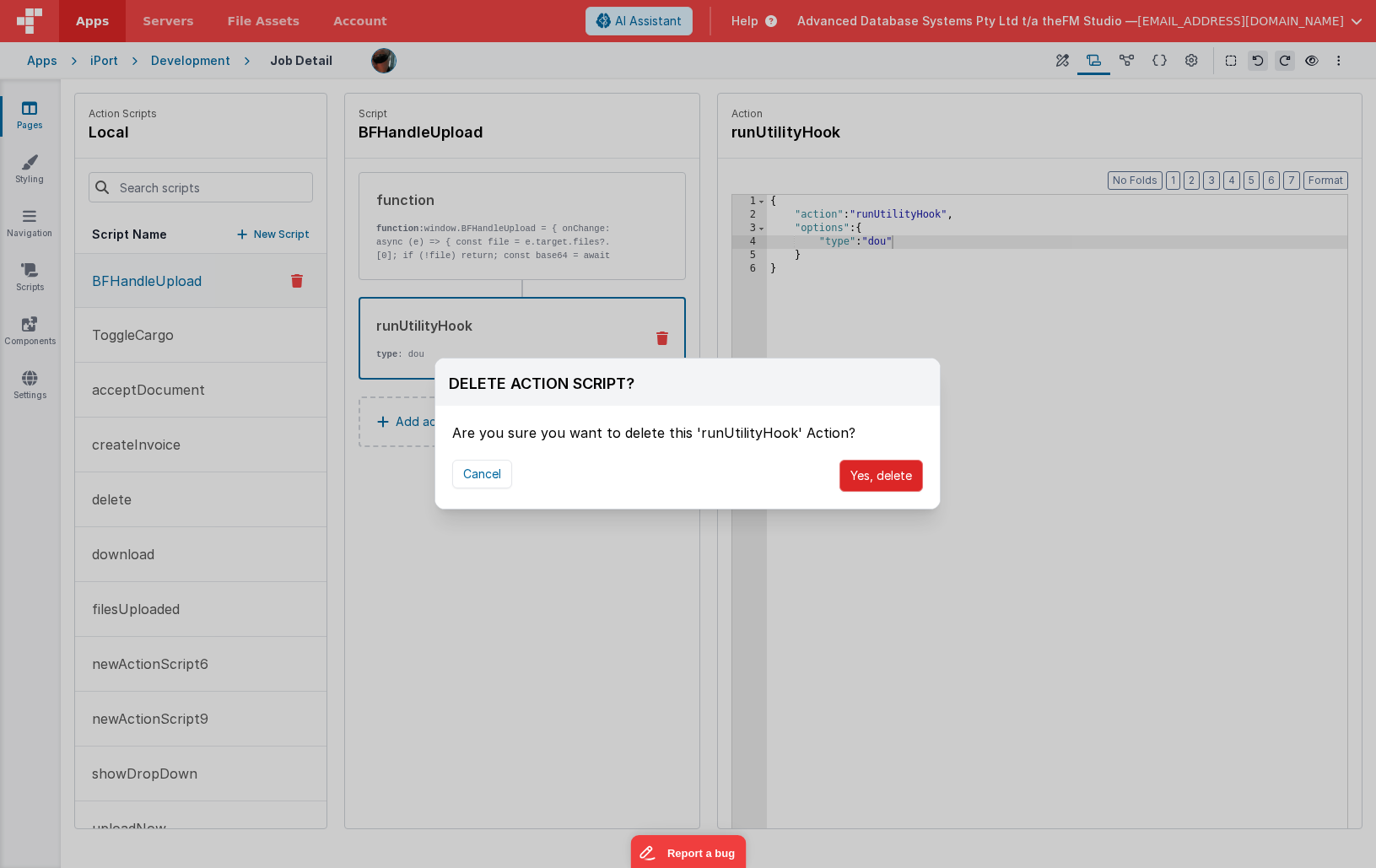
click at [879, 473] on button "Yes, delete" at bounding box center [881, 476] width 83 height 32
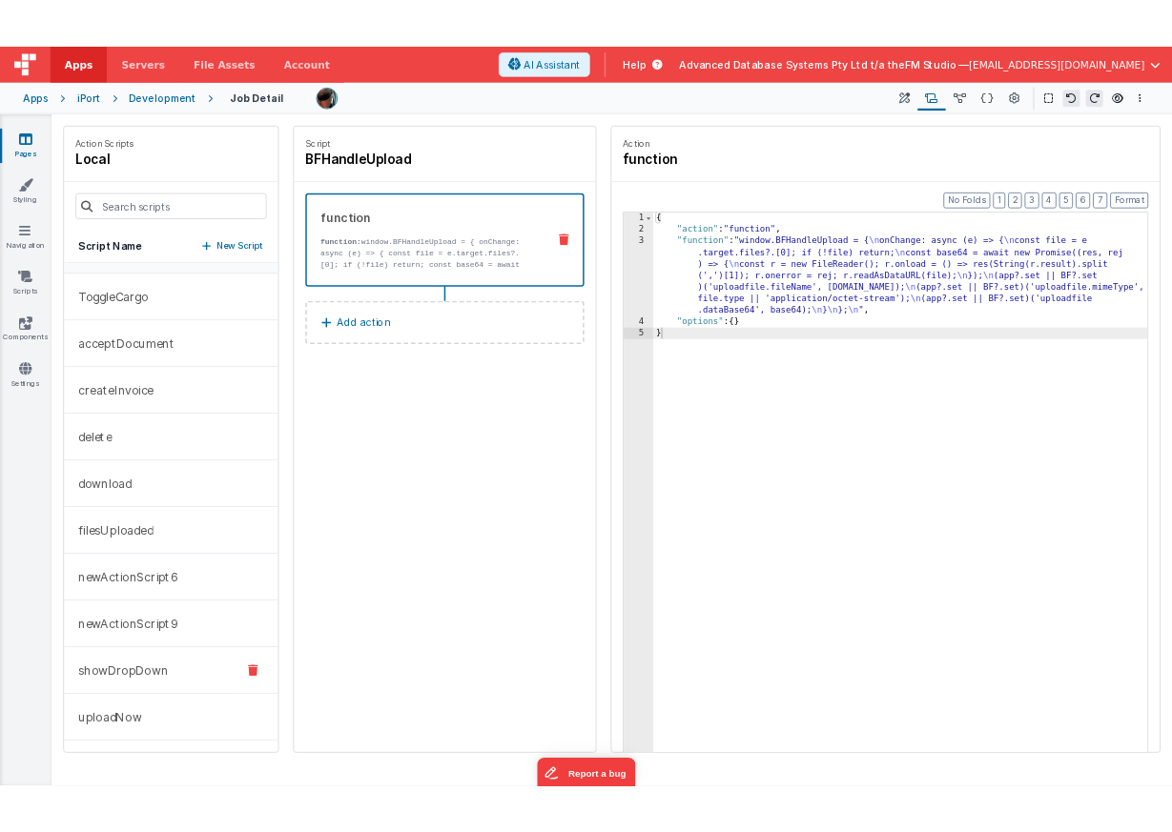
scroll to position [47, 0]
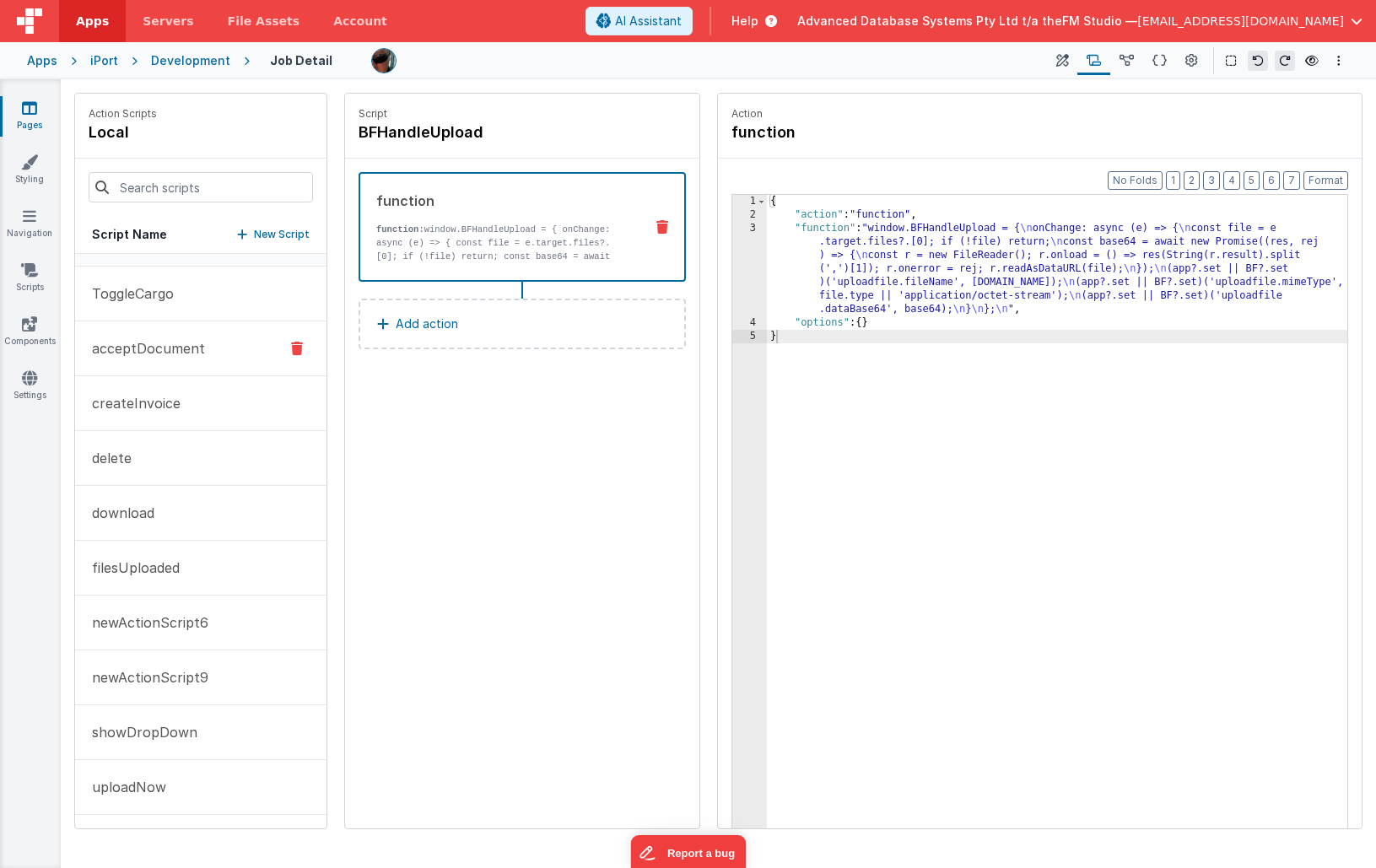
click at [132, 351] on p "acceptDocument" at bounding box center [142, 348] width 123 height 20
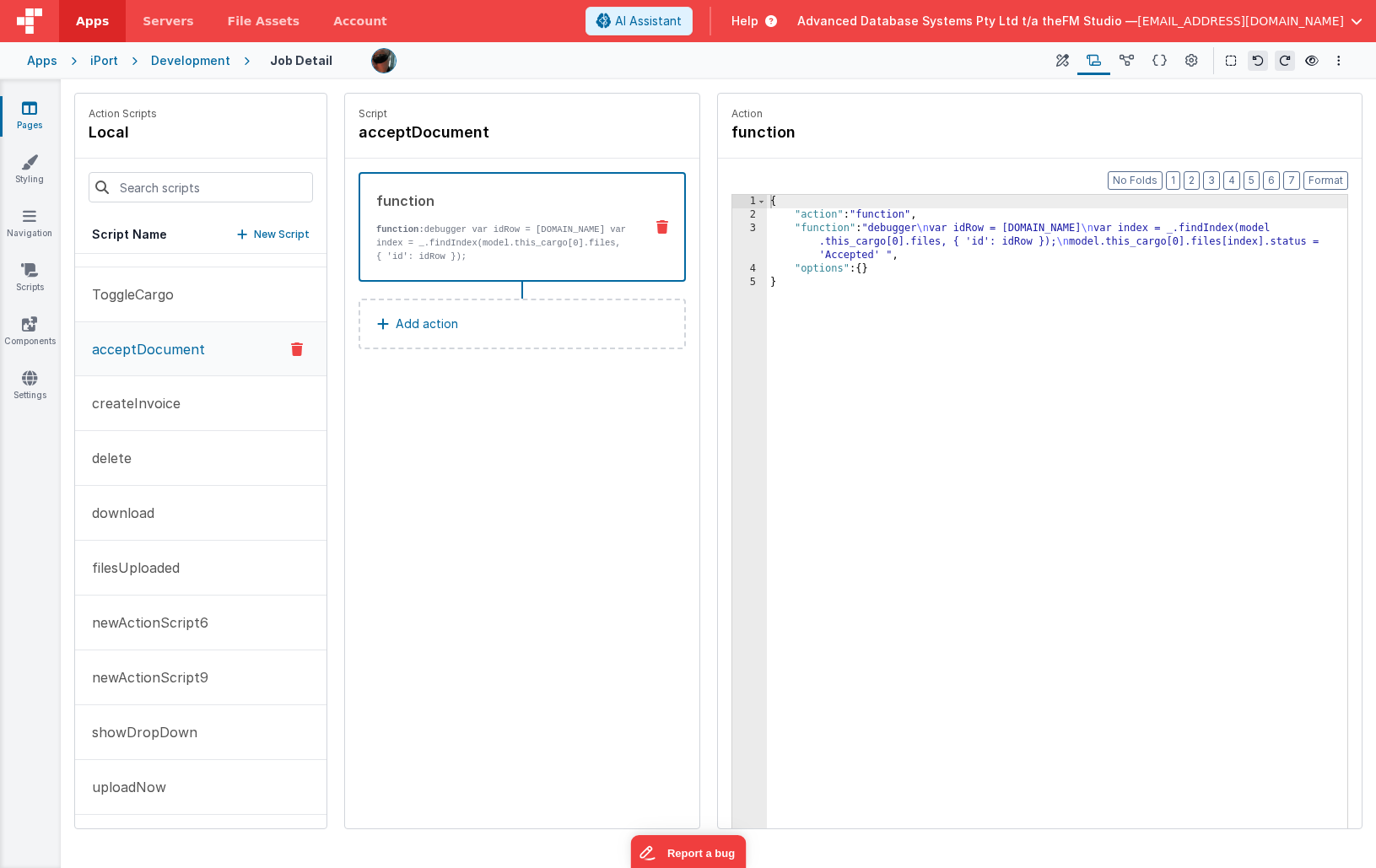
click at [433, 334] on p "Add action" at bounding box center [427, 324] width 63 height 20
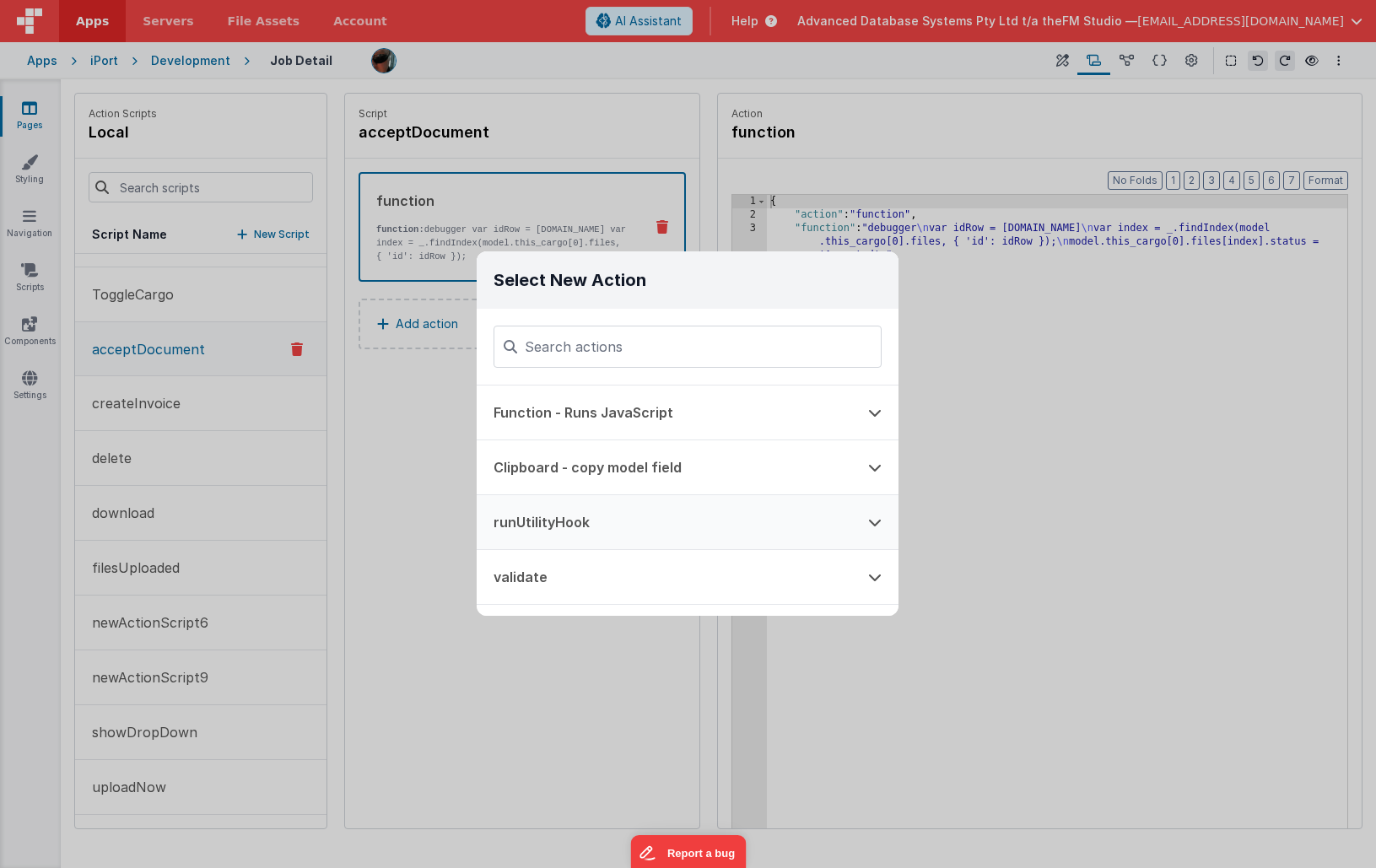
click at [590, 526] on button "runUtilityHook" at bounding box center [664, 522] width 374 height 54
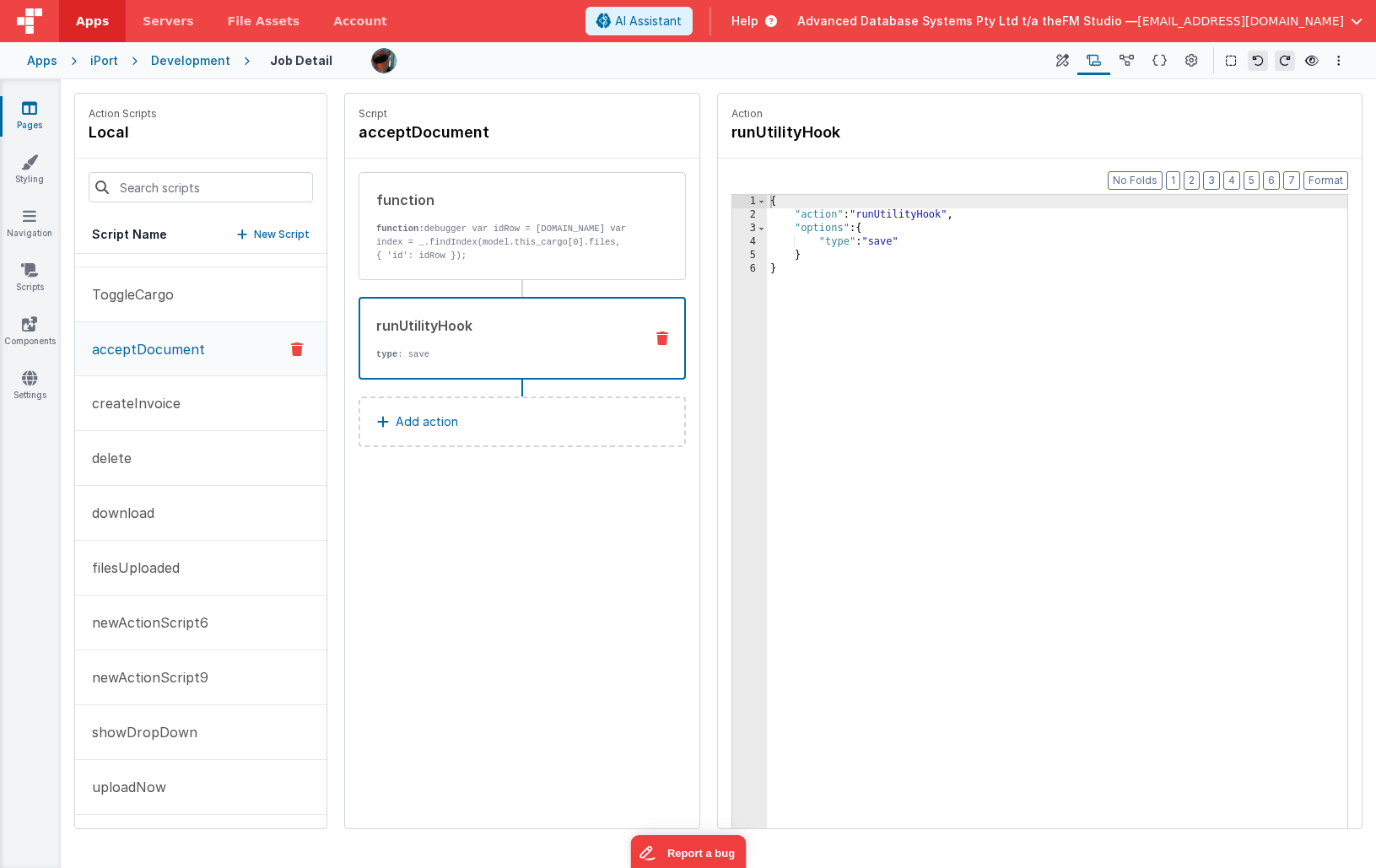
click at [888, 243] on div "{ "action" : "runUtilityHook" , "options" : { "type" : "save" } }" at bounding box center [1057, 551] width 580 height 713
